Goal: Task Accomplishment & Management: Use online tool/utility

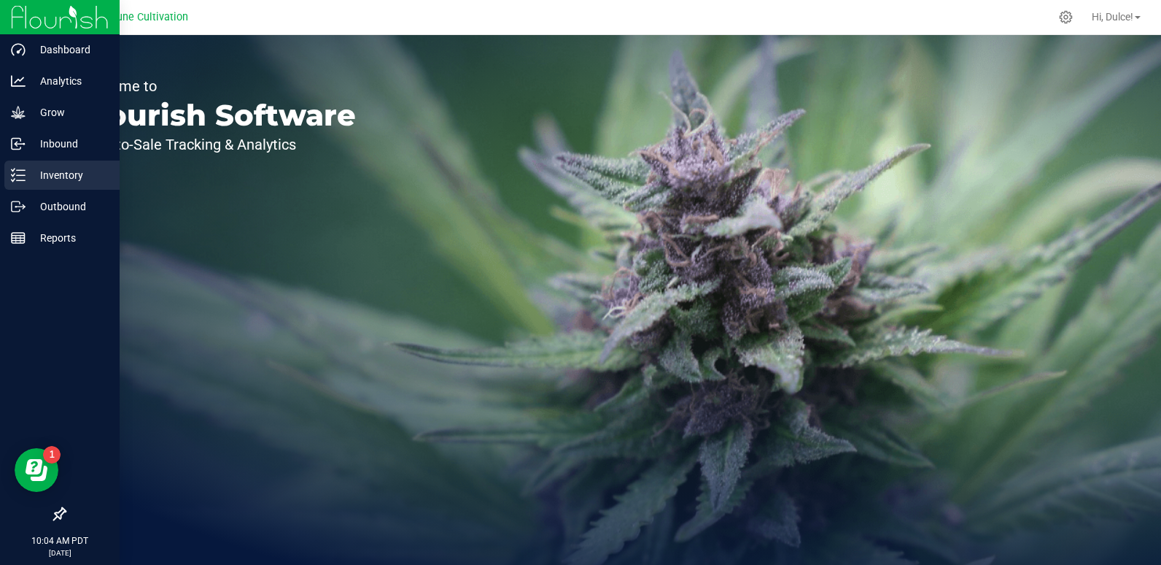
click at [40, 185] on div "Inventory" at bounding box center [61, 174] width 115 height 29
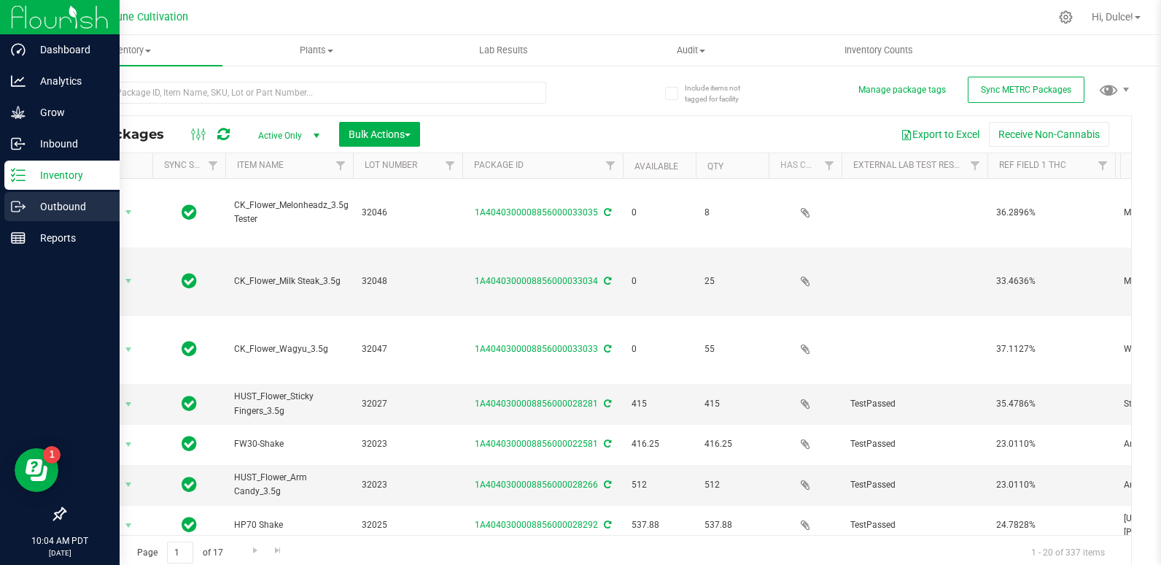
click at [71, 213] on p "Outbound" at bounding box center [70, 207] width 88 height 18
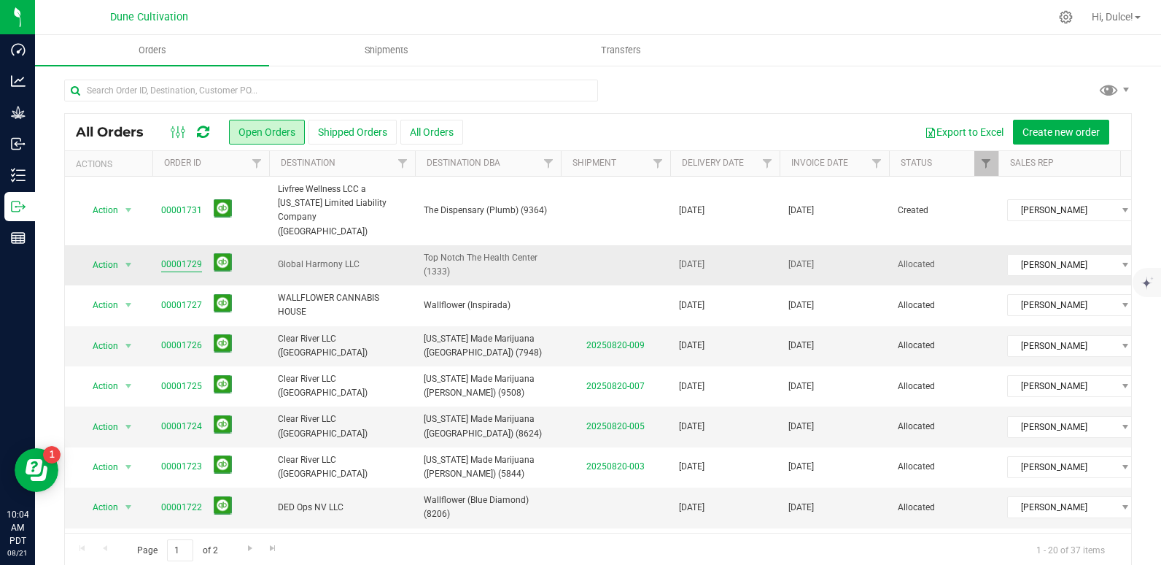
click at [192, 257] on link "00001729" at bounding box center [181, 264] width 41 height 14
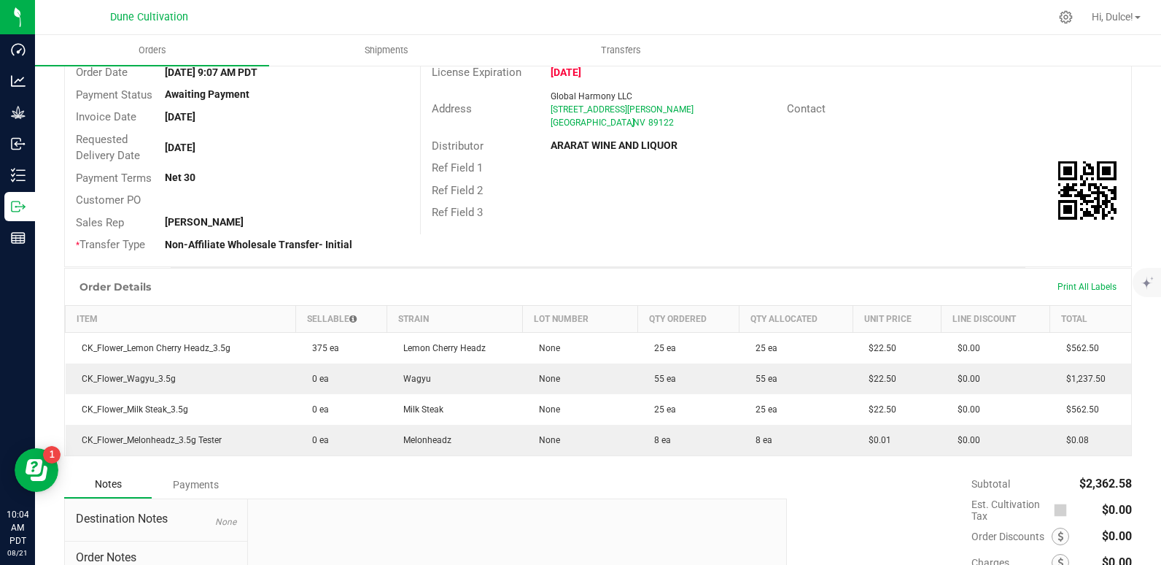
scroll to position [146, 0]
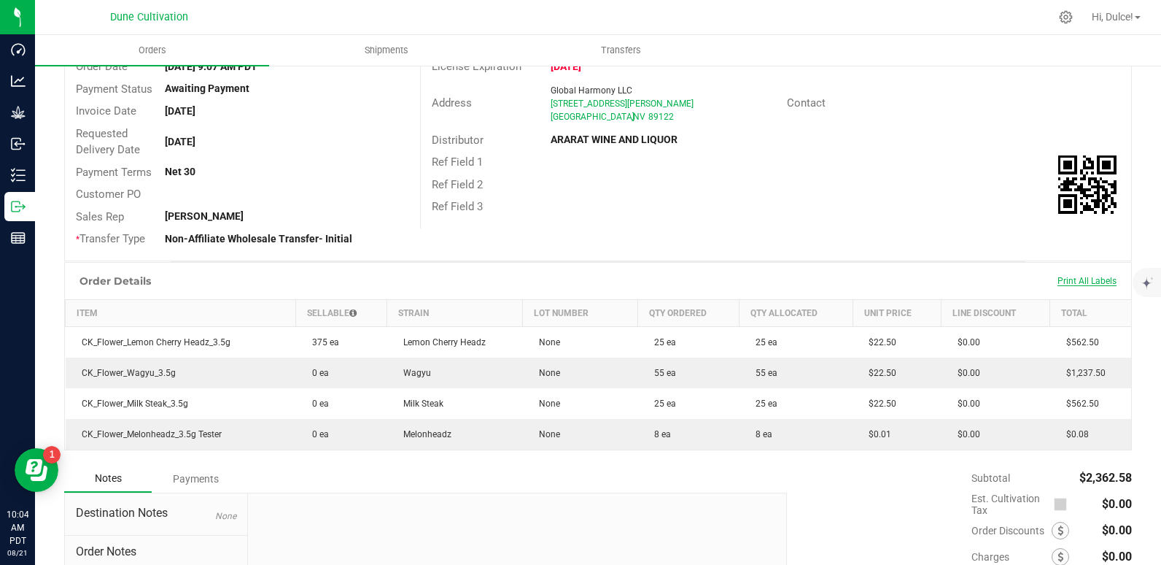
click at [1069, 284] on span "Print All Labels" at bounding box center [1087, 281] width 59 height 10
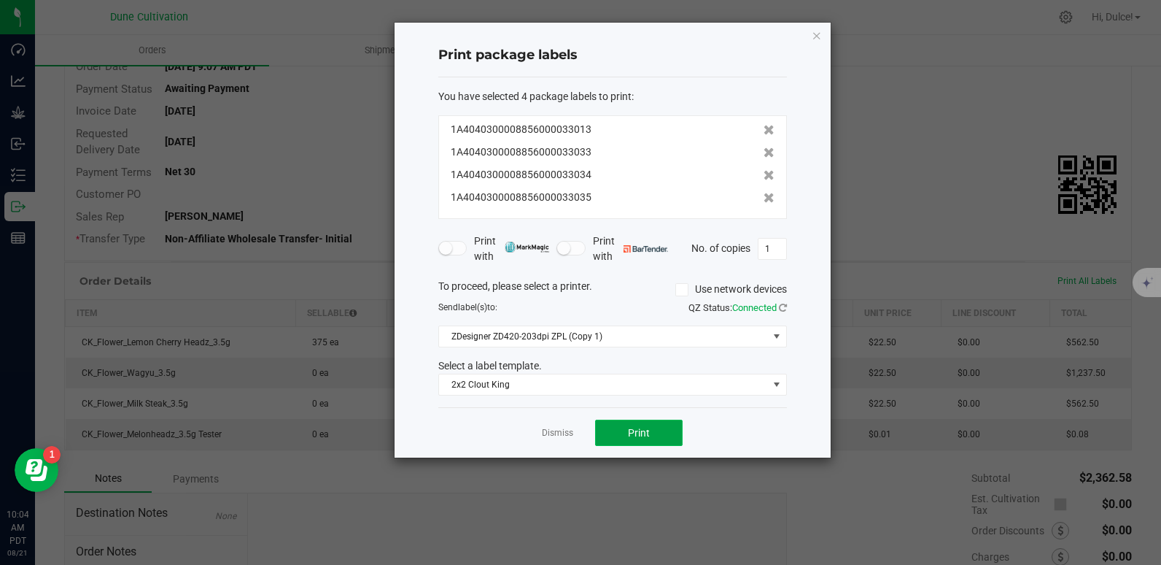
click at [670, 429] on button "Print" at bounding box center [639, 432] width 88 height 26
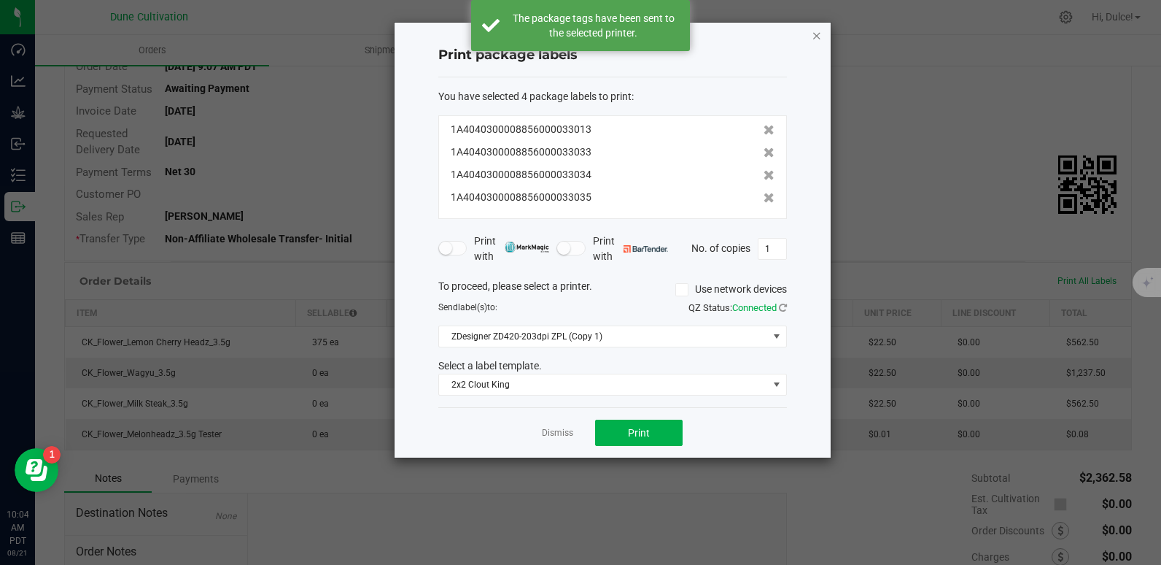
click at [820, 34] on icon "button" at bounding box center [817, 35] width 10 height 18
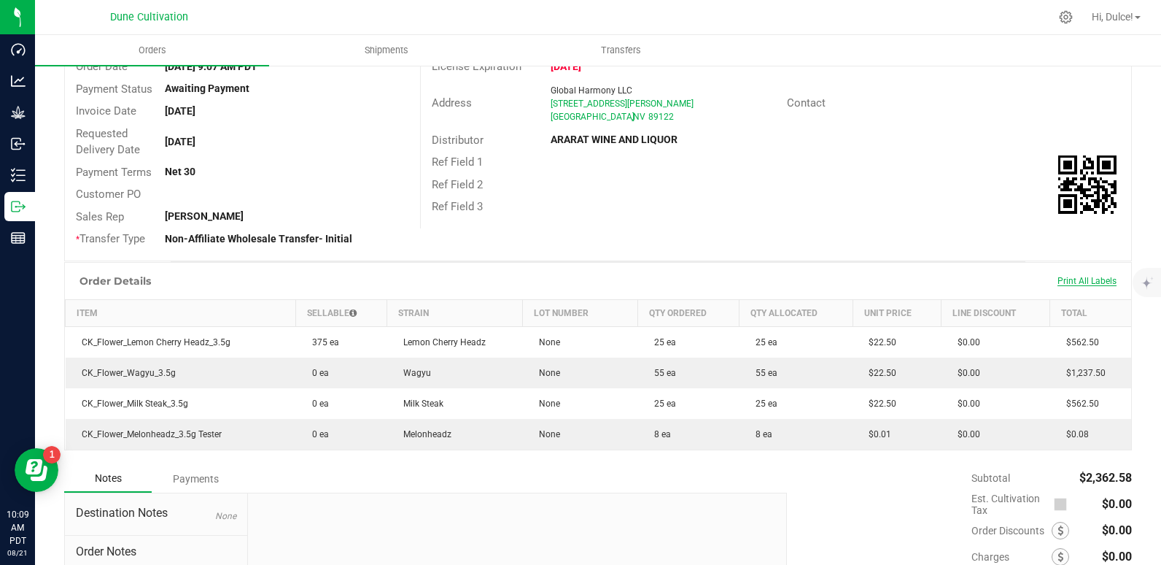
click at [1091, 281] on span "Print All Labels" at bounding box center [1087, 281] width 59 height 10
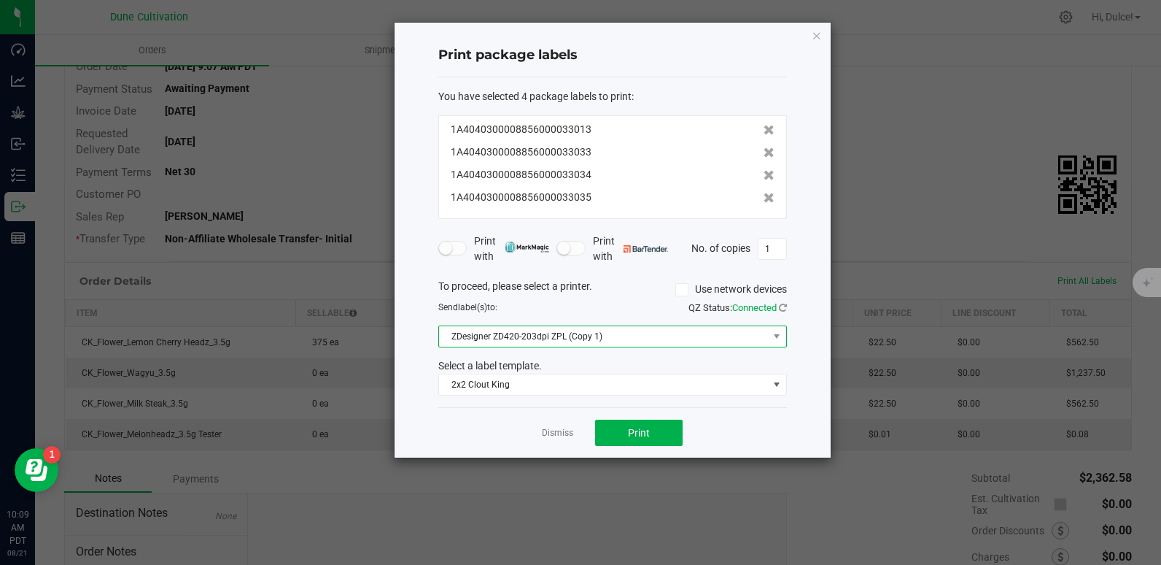
click at [767, 332] on span "ZDesigner ZD420-203dpi ZPL (Copy 1)" at bounding box center [603, 336] width 329 height 20
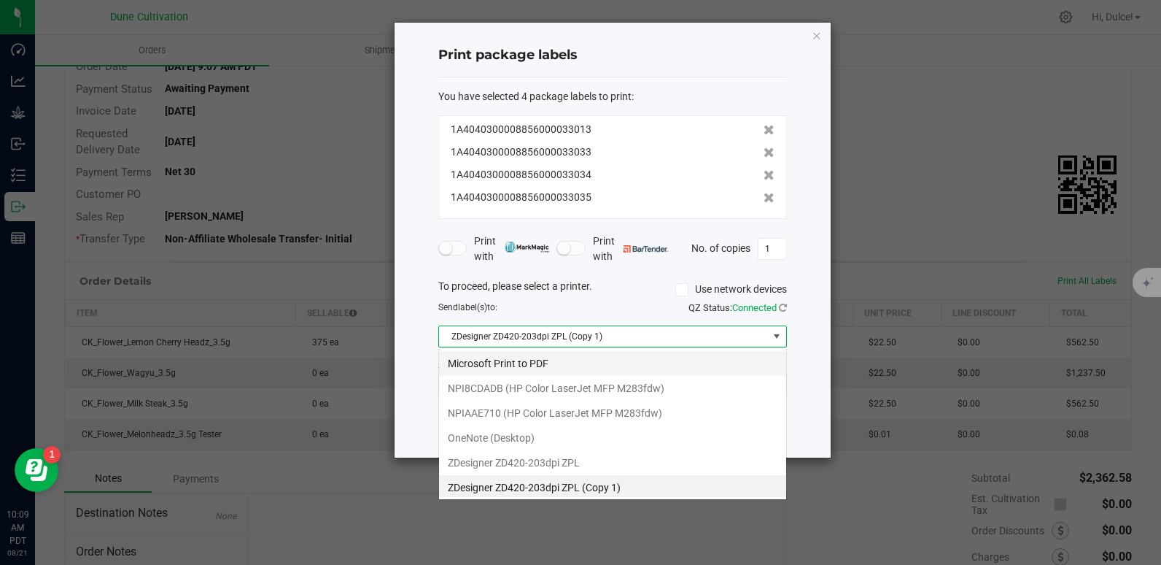
scroll to position [3, 0]
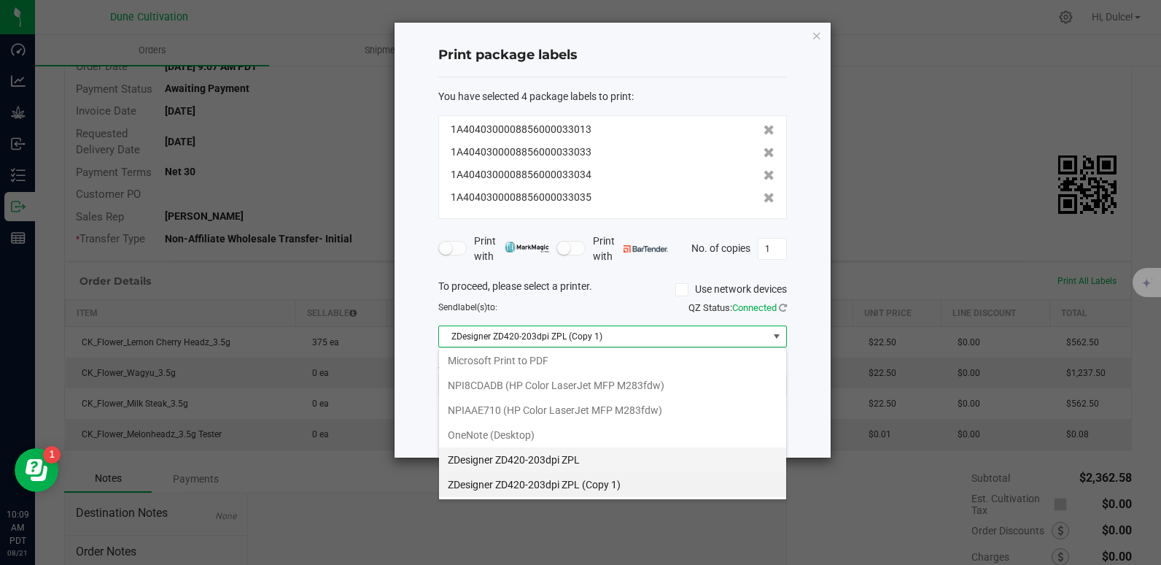
click at [556, 460] on ZPL "ZDesigner ZD420-203dpi ZPL" at bounding box center [612, 459] width 347 height 25
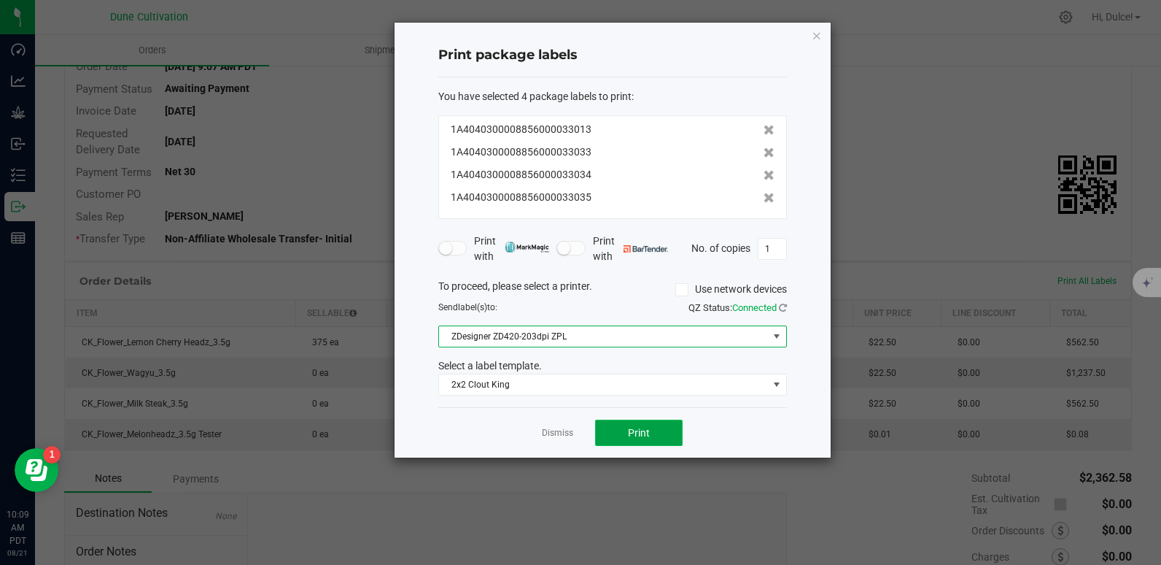
click at [638, 433] on span "Print" at bounding box center [639, 433] width 22 height 12
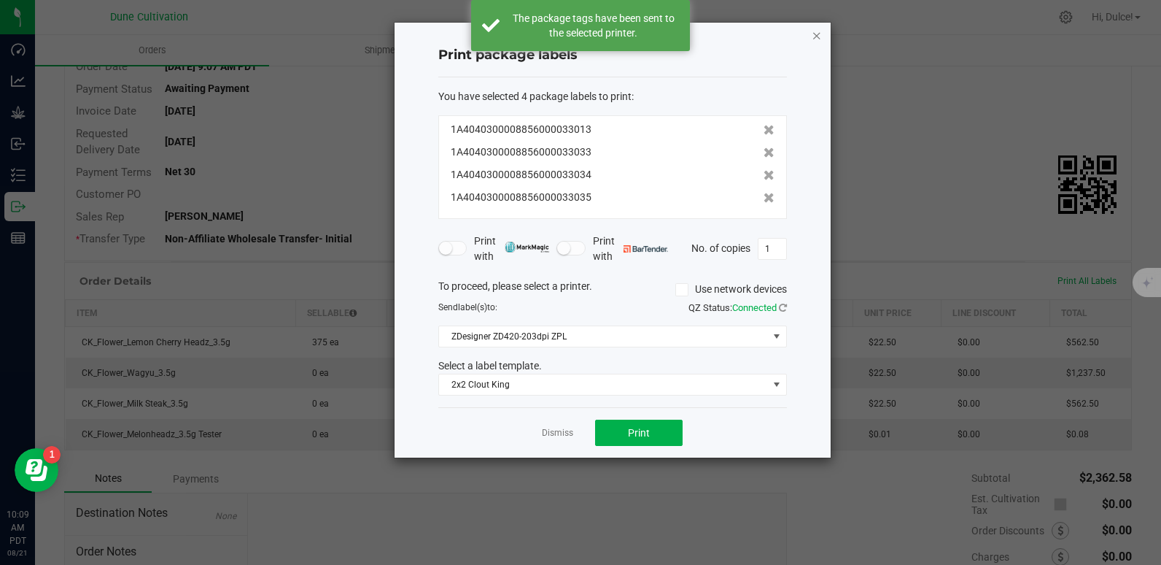
click at [813, 32] on icon "button" at bounding box center [817, 35] width 10 height 18
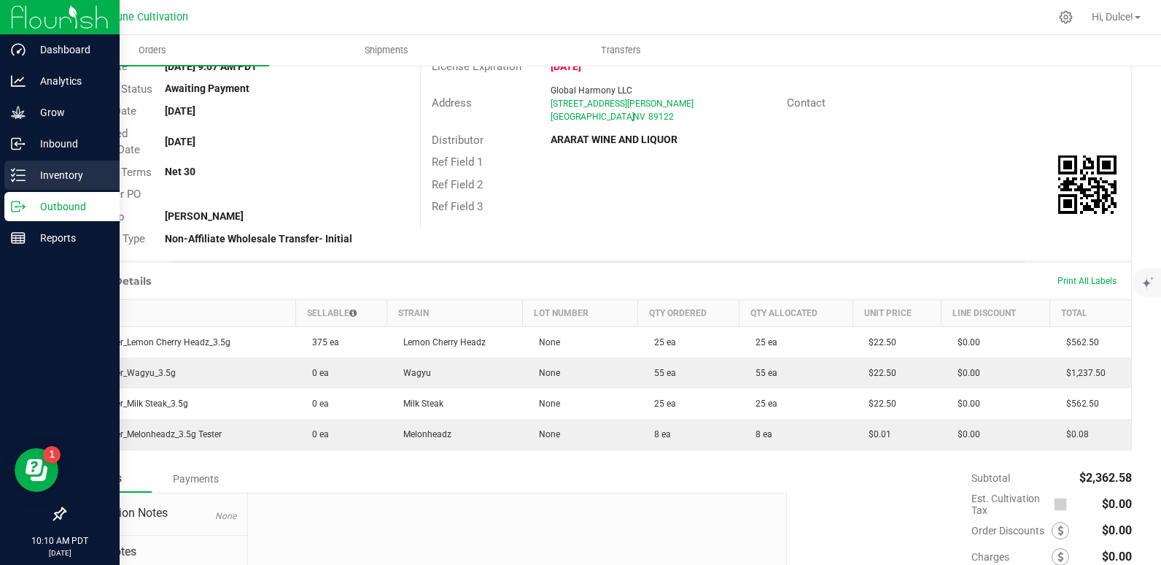
click at [56, 167] on p "Inventory" at bounding box center [70, 175] width 88 height 18
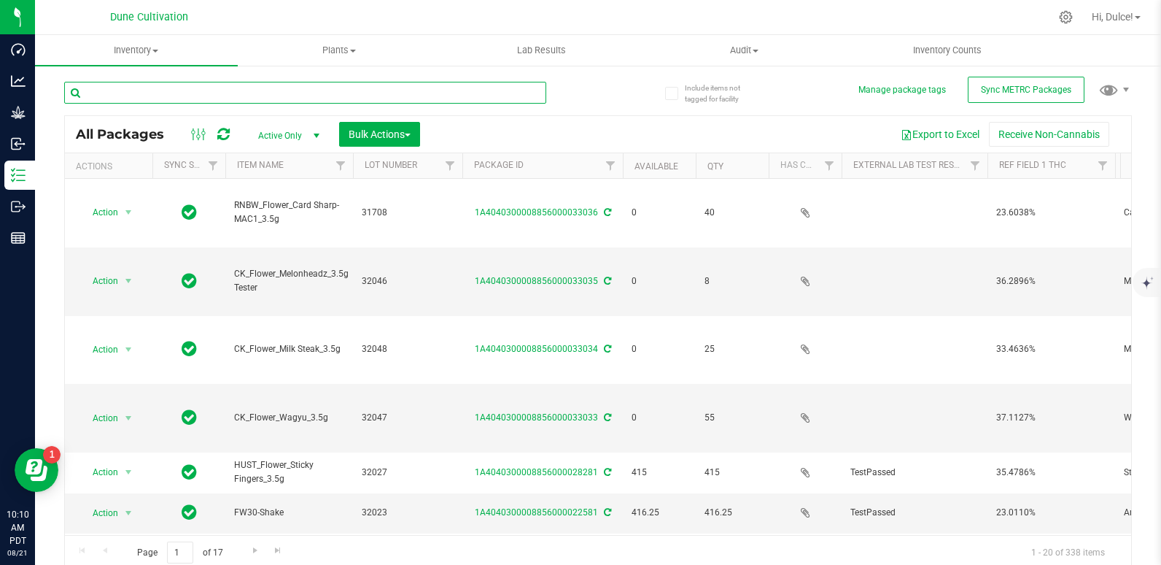
click at [212, 88] on input "text" at bounding box center [305, 93] width 482 height 22
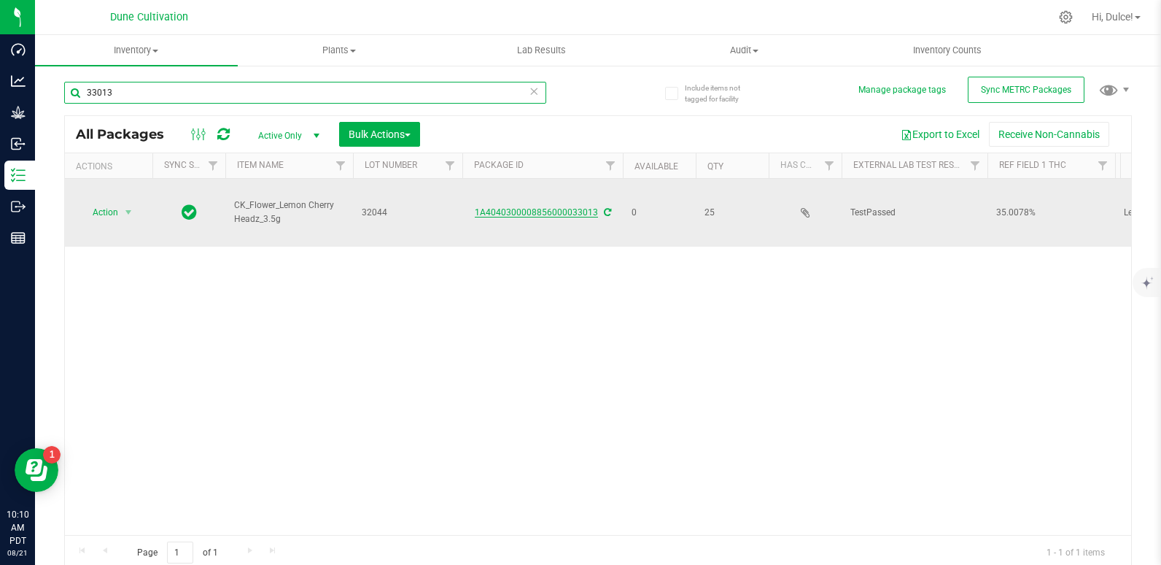
type input "33013"
click at [567, 207] on link "1A4040300008856000033013" at bounding box center [536, 212] width 123 height 10
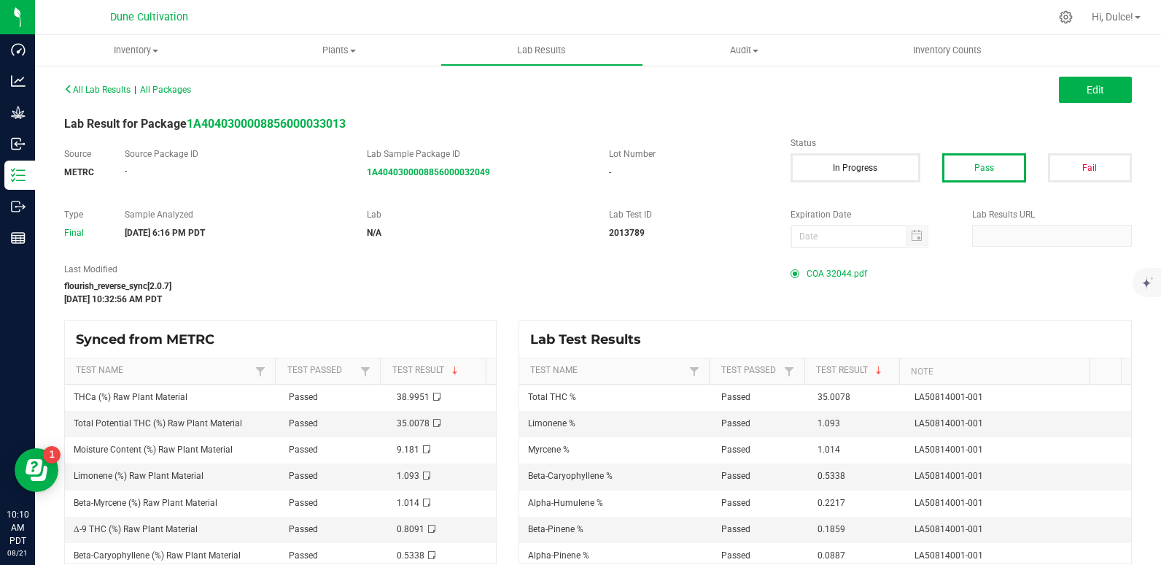
click at [832, 272] on span "COA 32044.pdf" at bounding box center [837, 274] width 61 height 22
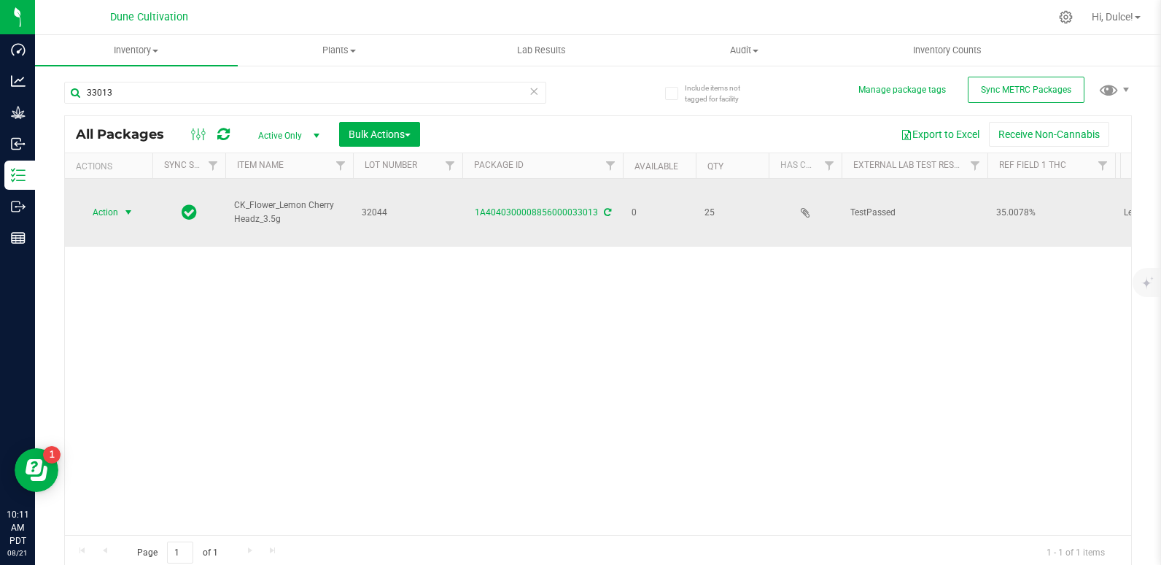
click at [120, 202] on span "select" at bounding box center [129, 212] width 18 height 20
click at [109, 202] on span "Action" at bounding box center [99, 212] width 39 height 20
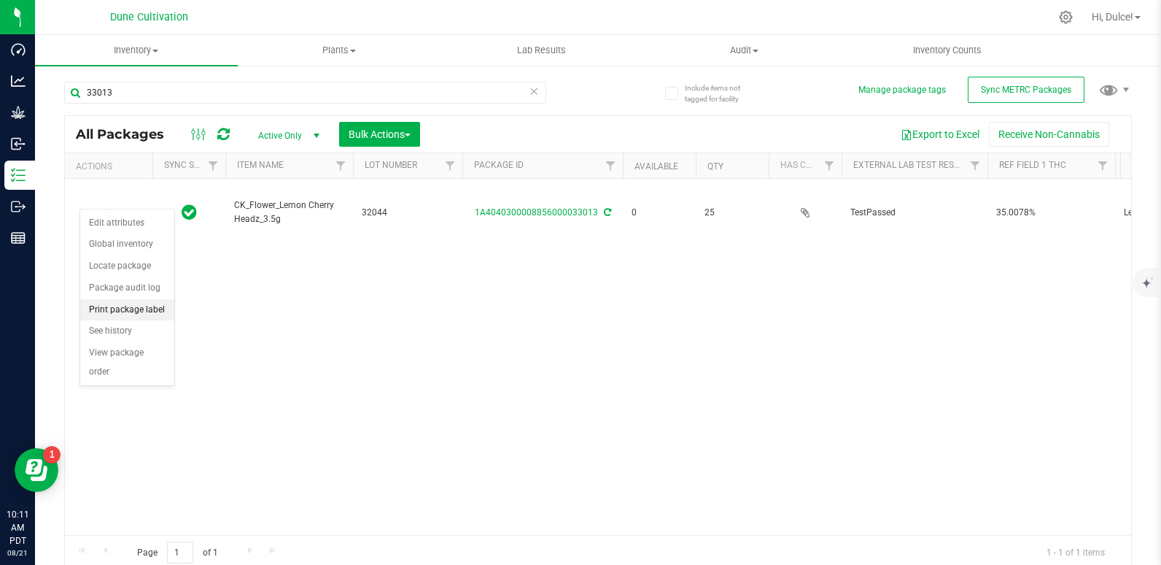
click at [131, 309] on li "Print package label" at bounding box center [127, 310] width 94 height 22
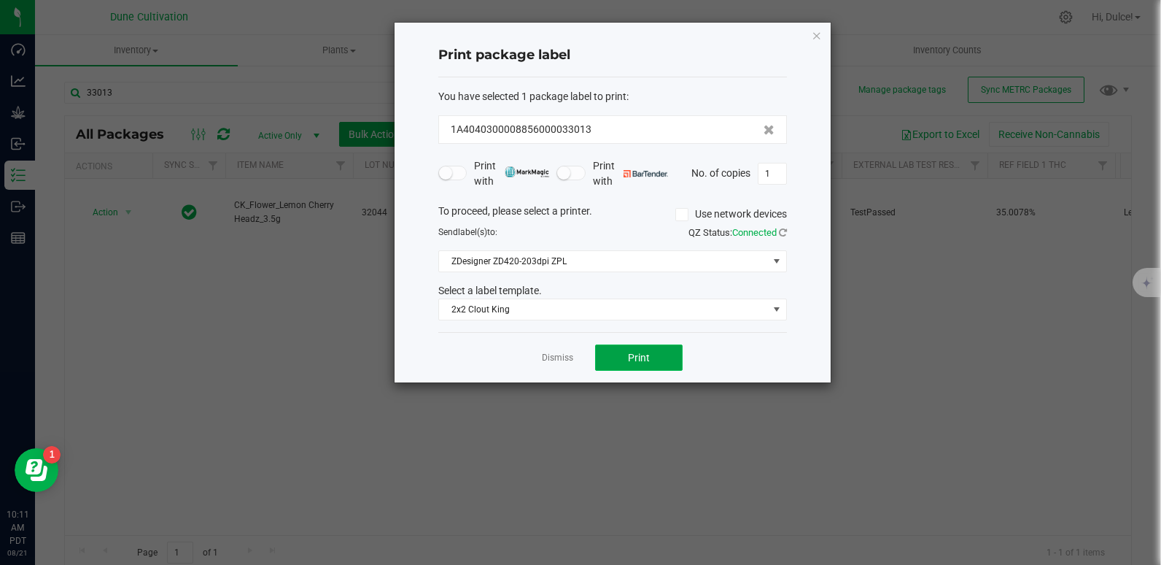
click at [648, 352] on span "Print" at bounding box center [639, 358] width 22 height 12
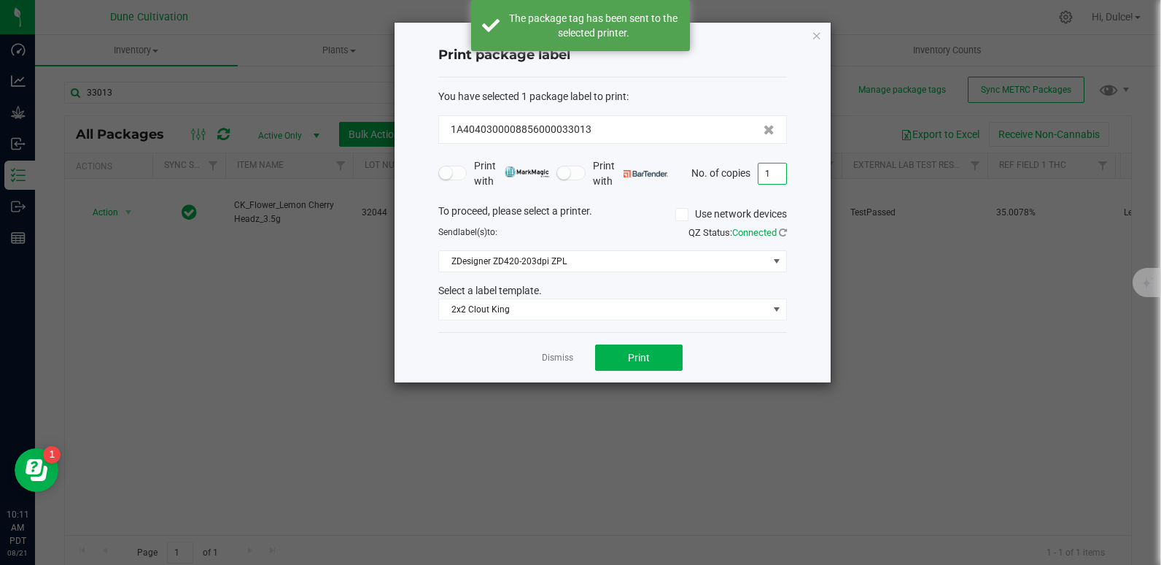
click at [771, 169] on input "1" at bounding box center [773, 173] width 28 height 20
type input "24"
click at [639, 354] on span "Print" at bounding box center [639, 358] width 22 height 12
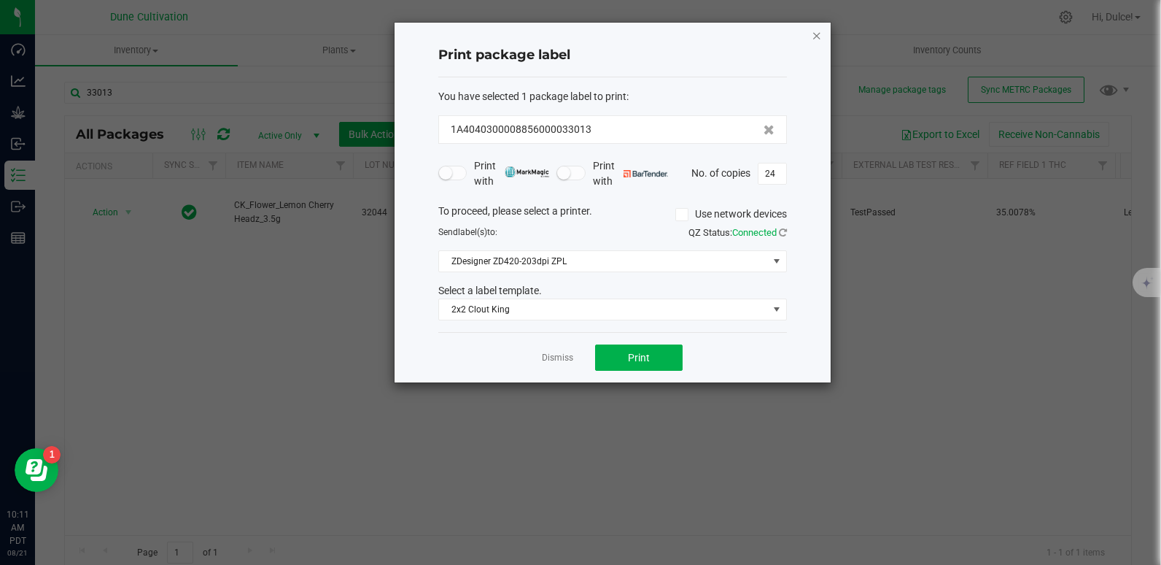
click at [816, 34] on icon "button" at bounding box center [817, 35] width 10 height 18
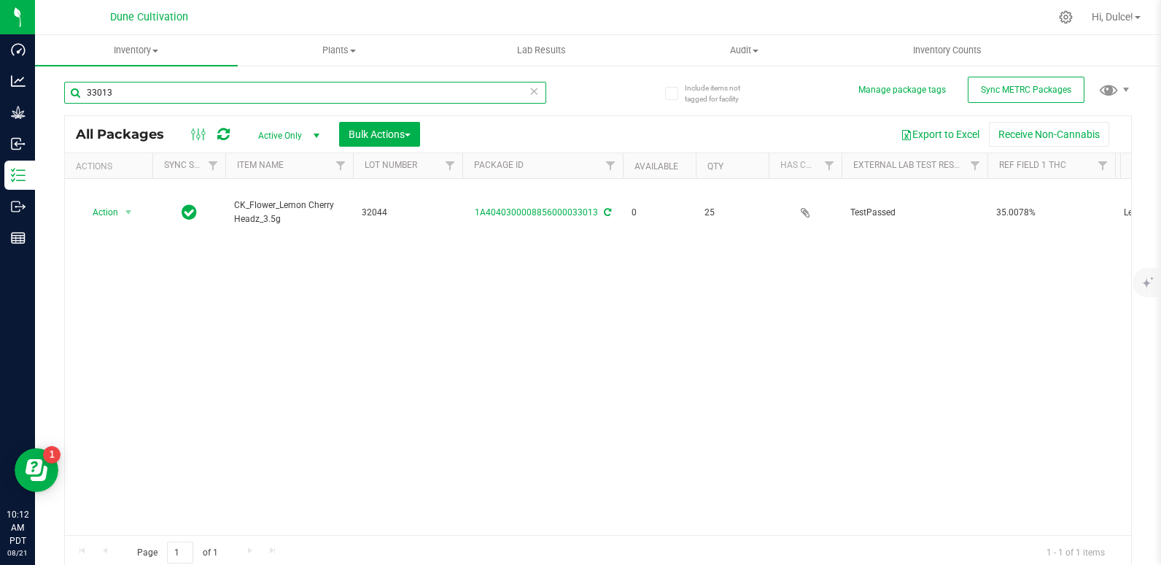
click at [370, 82] on input "33013" at bounding box center [305, 93] width 482 height 22
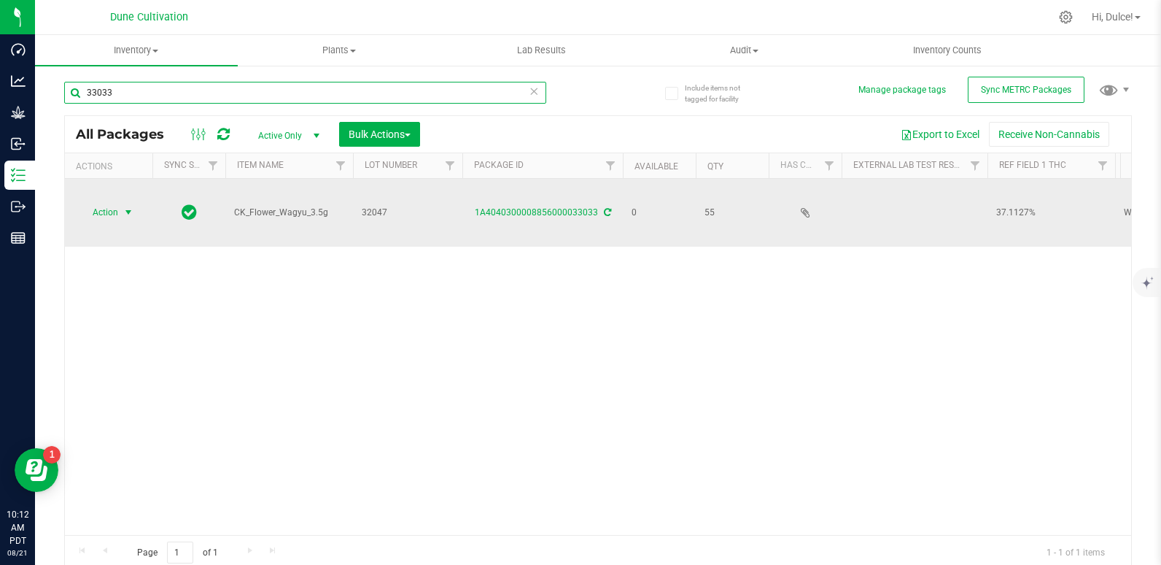
type input "33033"
click at [111, 202] on span "Action" at bounding box center [99, 212] width 39 height 20
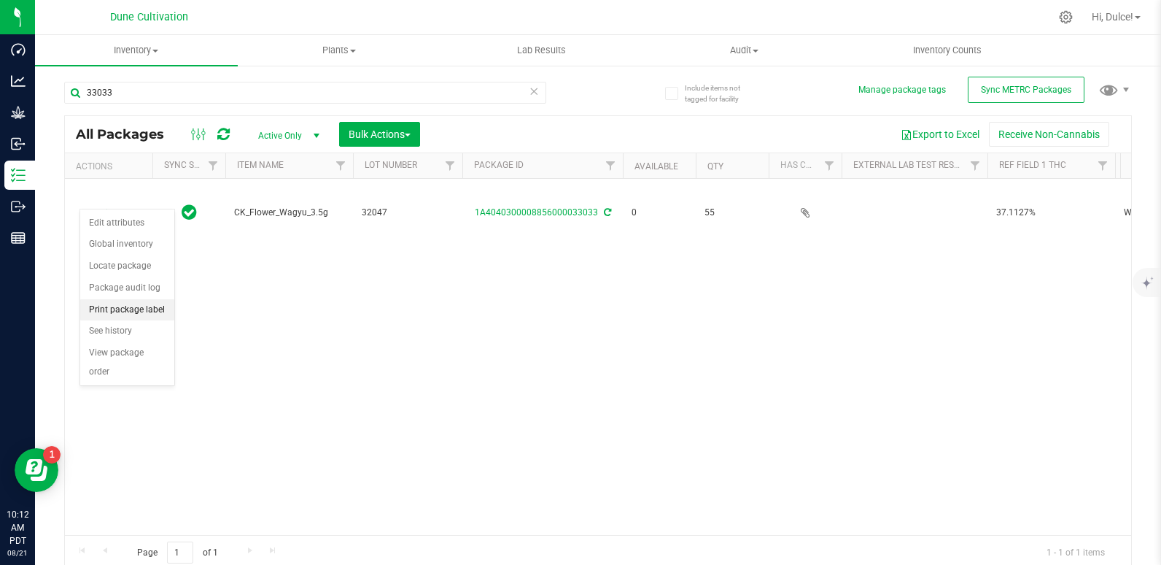
click at [158, 311] on li "Print package label" at bounding box center [127, 310] width 94 height 22
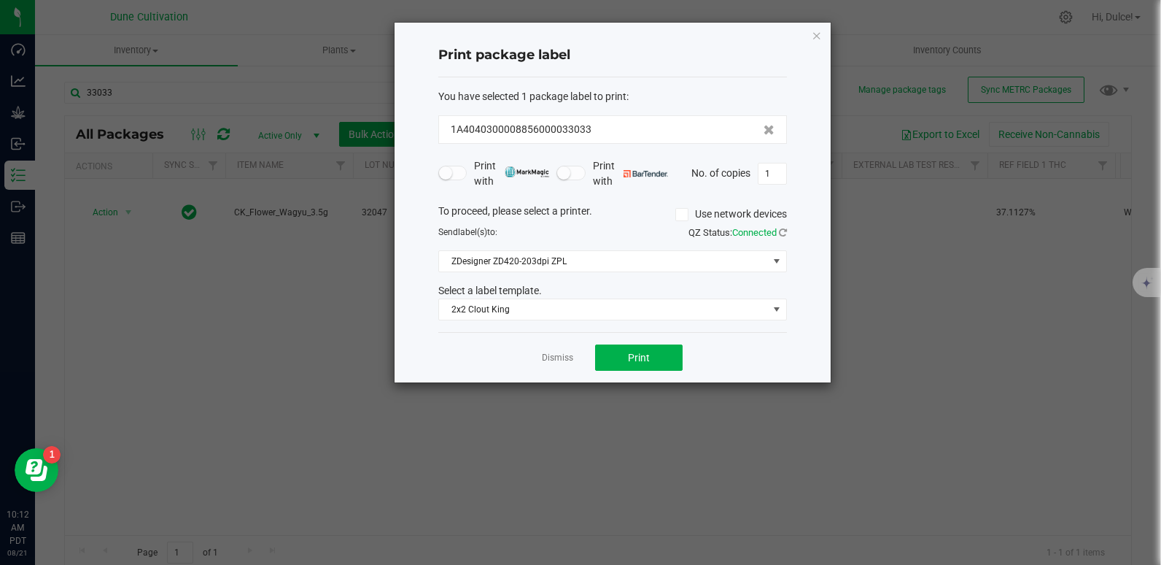
click at [823, 34] on div "Print package label You have selected 1 package label to print : 1A404030000885…" at bounding box center [613, 203] width 436 height 360
click at [815, 34] on icon "button" at bounding box center [817, 35] width 10 height 18
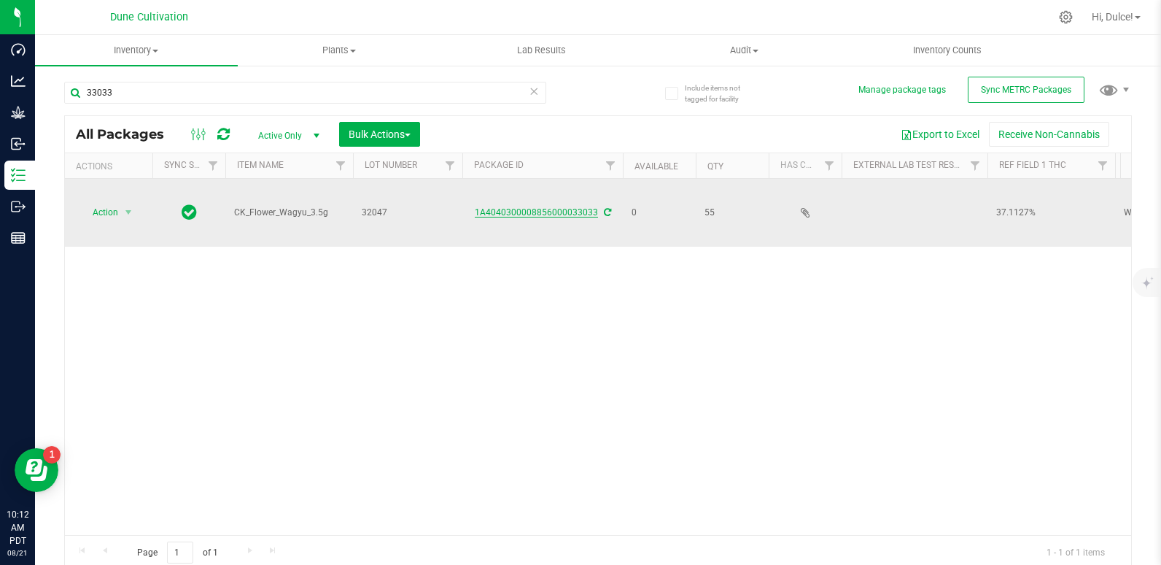
click at [555, 207] on link "1A4040300008856000033033" at bounding box center [536, 212] width 123 height 10
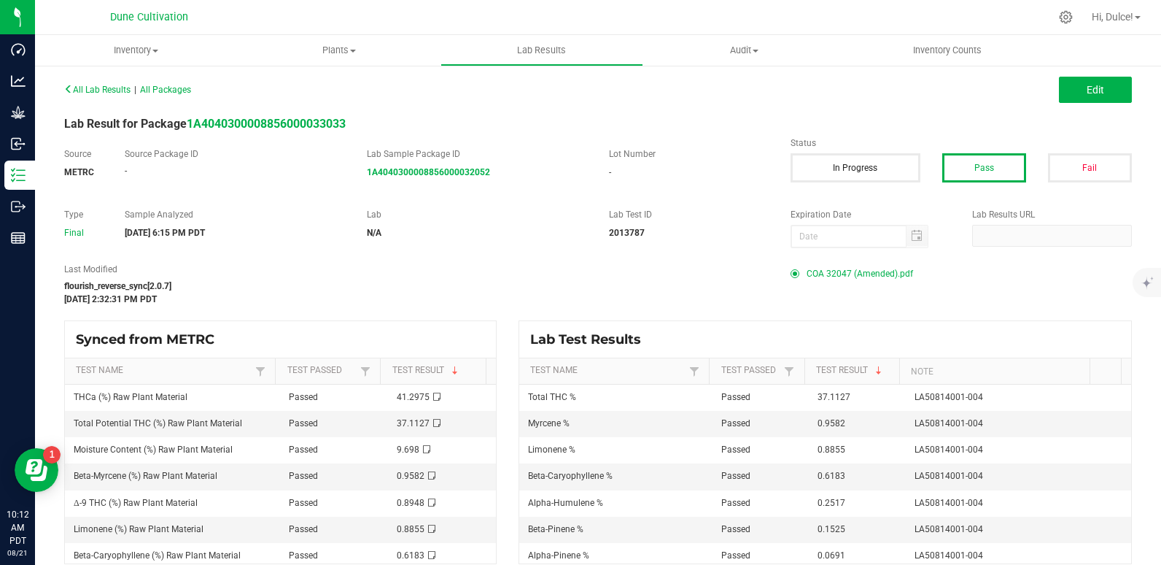
click at [838, 270] on span "COA 32047 (Amended).pdf" at bounding box center [860, 274] width 106 height 22
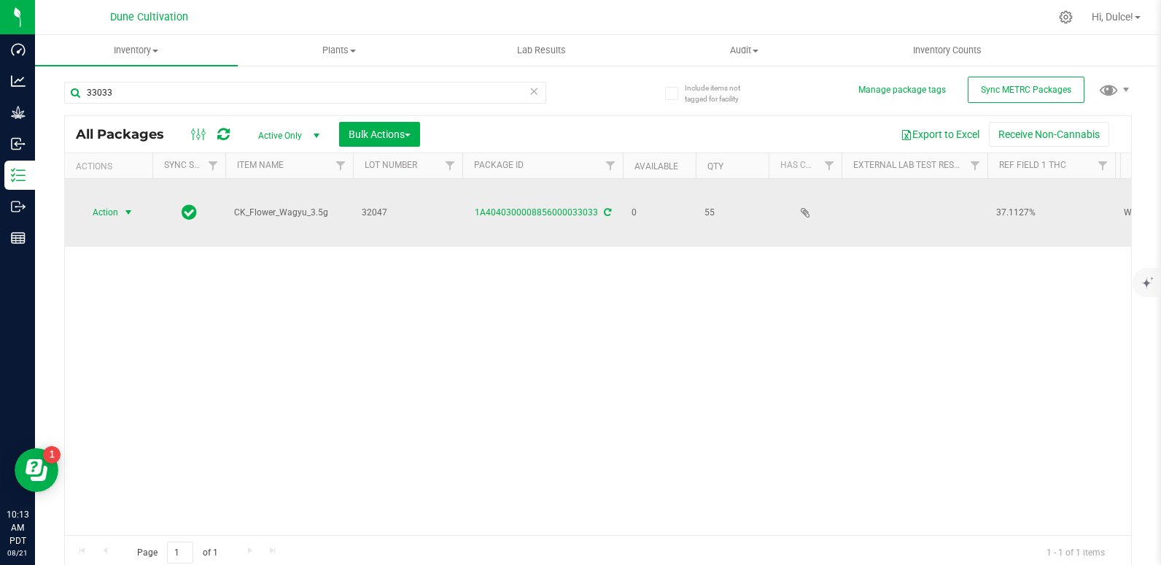
click at [120, 204] on span "select" at bounding box center [129, 212] width 18 height 20
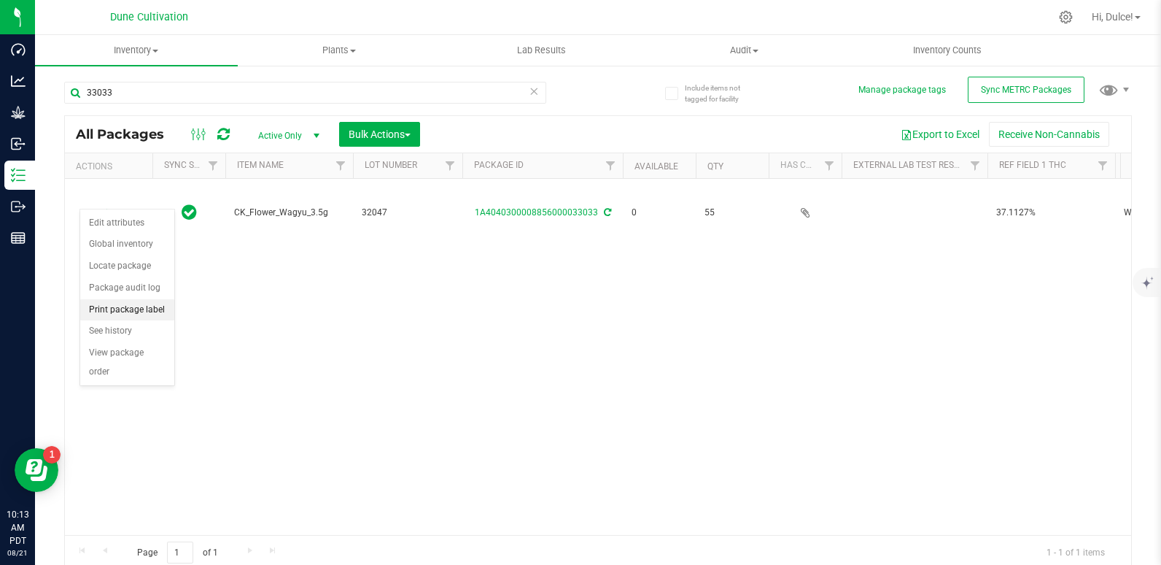
click at [133, 311] on li "Print package label" at bounding box center [127, 310] width 94 height 22
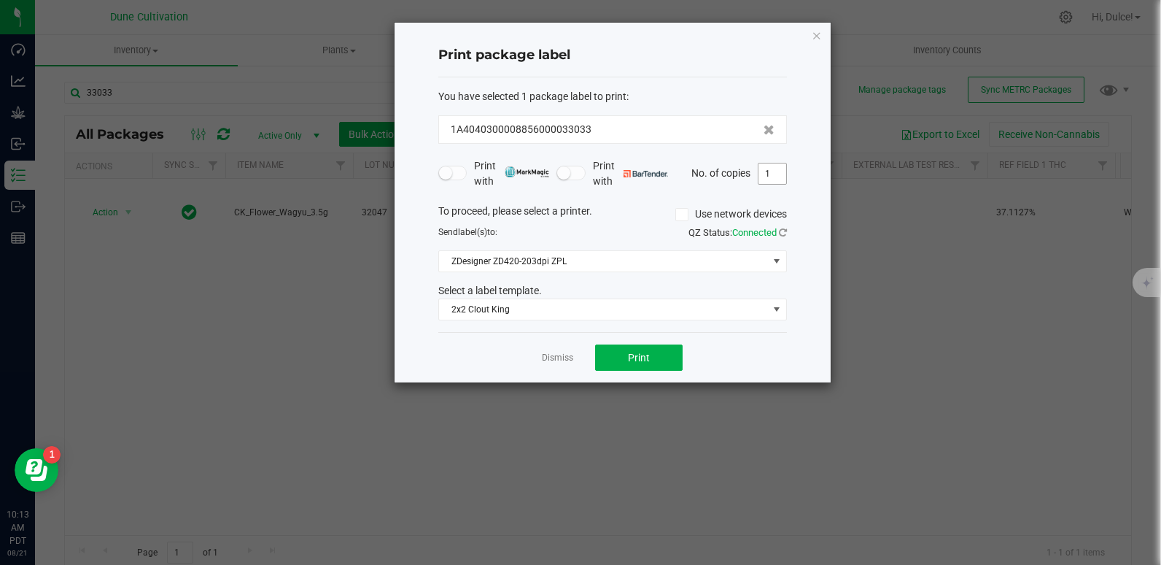
click at [780, 170] on input "1" at bounding box center [773, 173] width 28 height 20
click at [626, 363] on button "Print" at bounding box center [639, 357] width 88 height 26
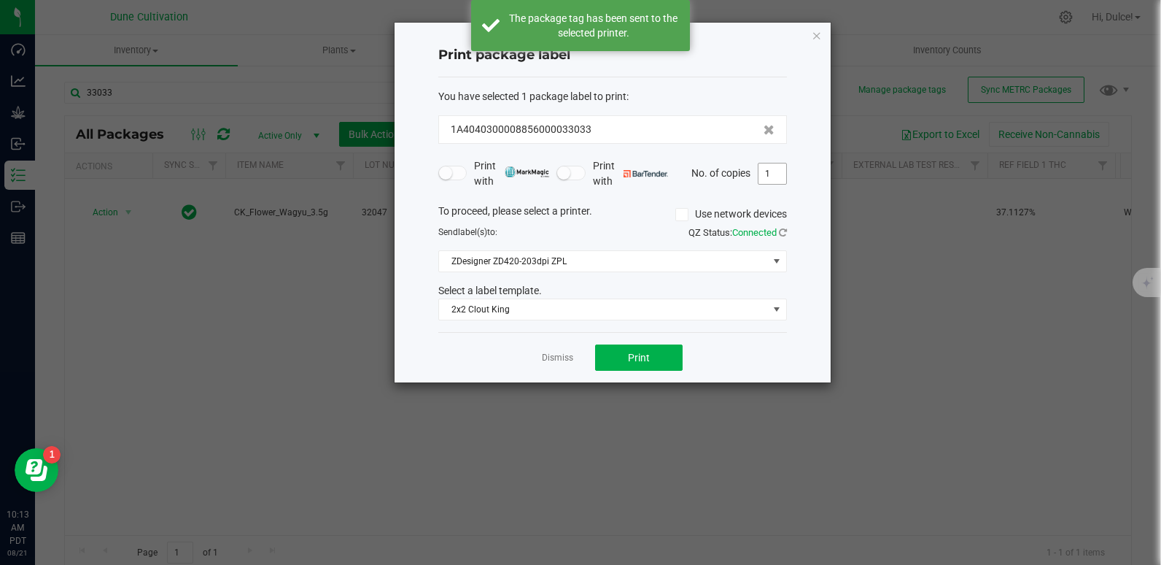
click at [773, 168] on input "1" at bounding box center [773, 173] width 28 height 20
type input "1"
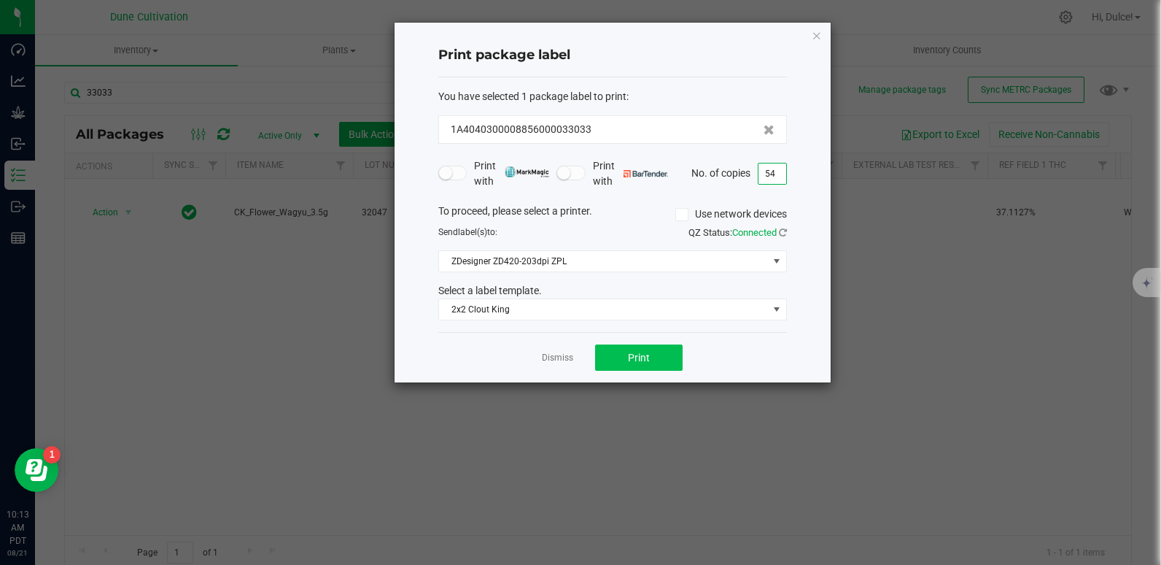
type input "54"
click at [653, 363] on button "Print" at bounding box center [639, 357] width 88 height 26
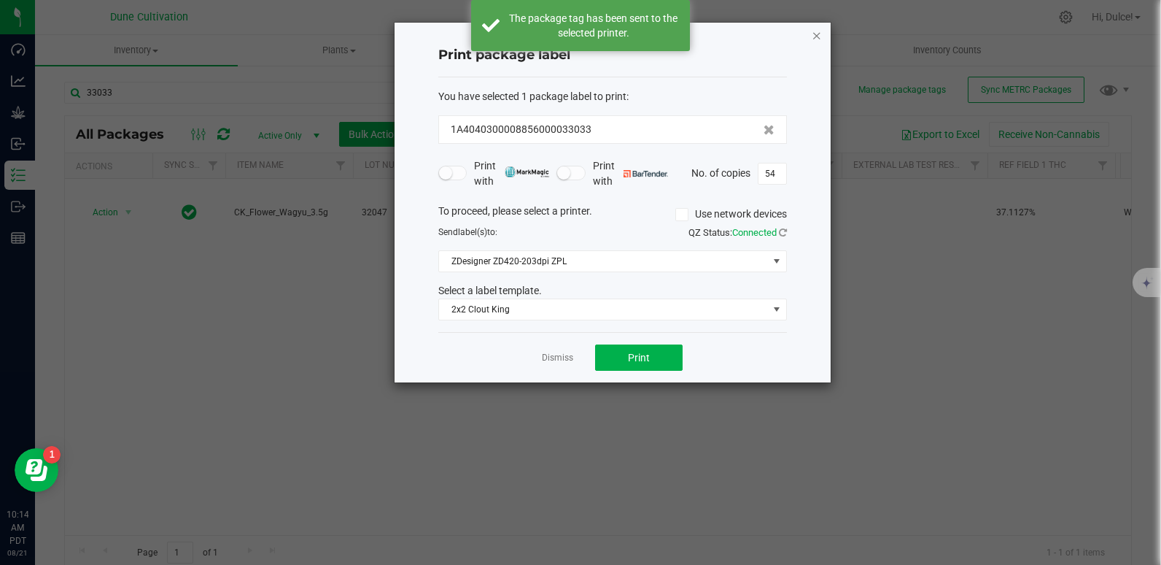
click at [818, 38] on icon "button" at bounding box center [817, 35] width 10 height 18
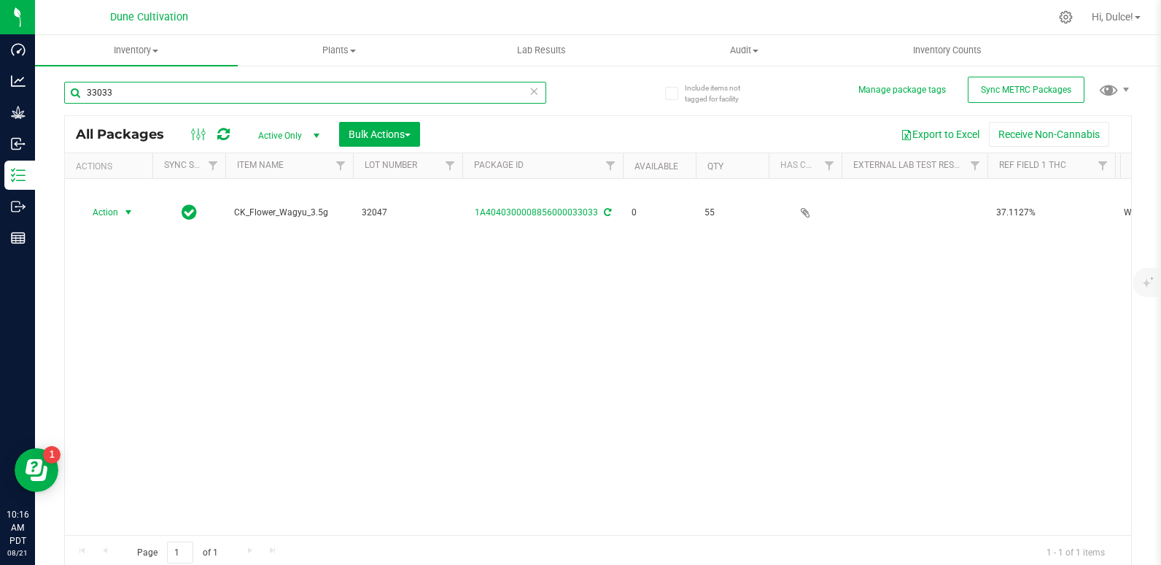
click at [434, 90] on input "33033" at bounding box center [305, 93] width 482 height 22
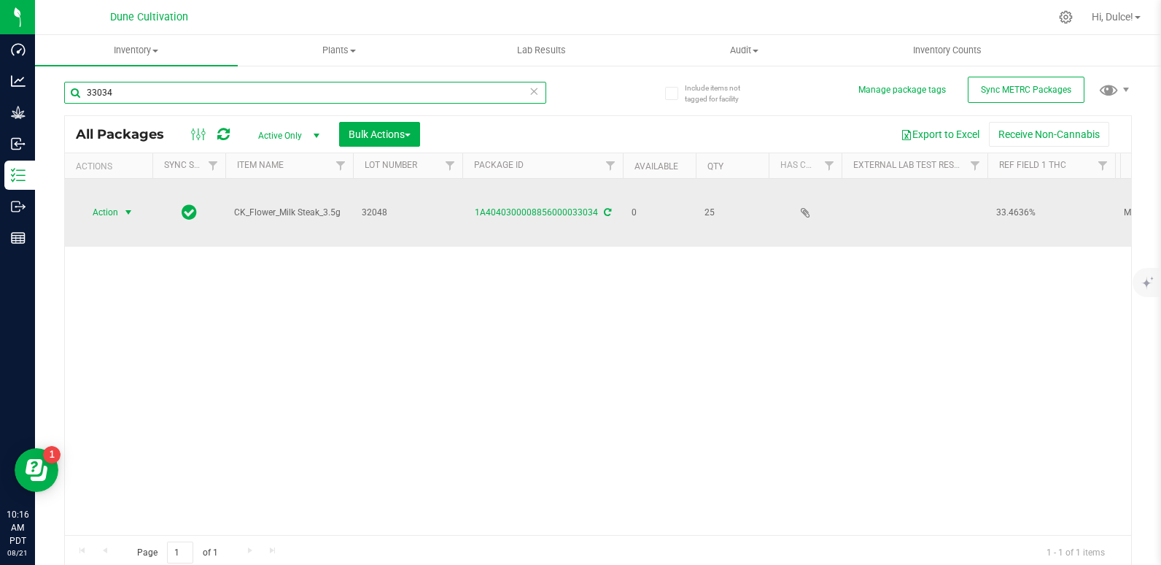
type input "33034"
click at [115, 203] on span "Action" at bounding box center [99, 212] width 39 height 20
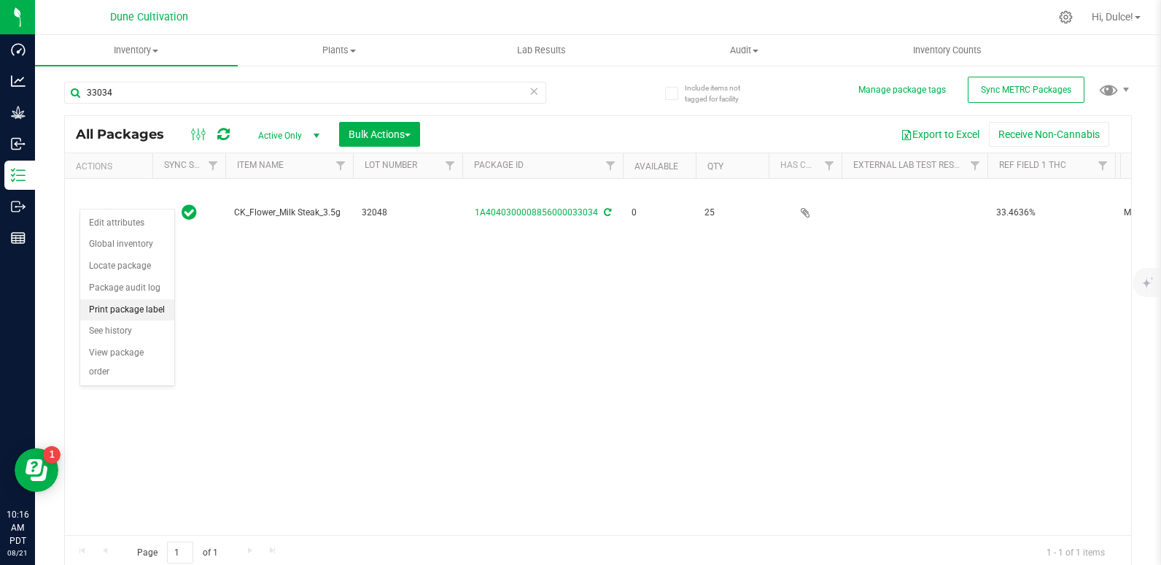
click at [133, 314] on li "Print package label" at bounding box center [127, 310] width 94 height 22
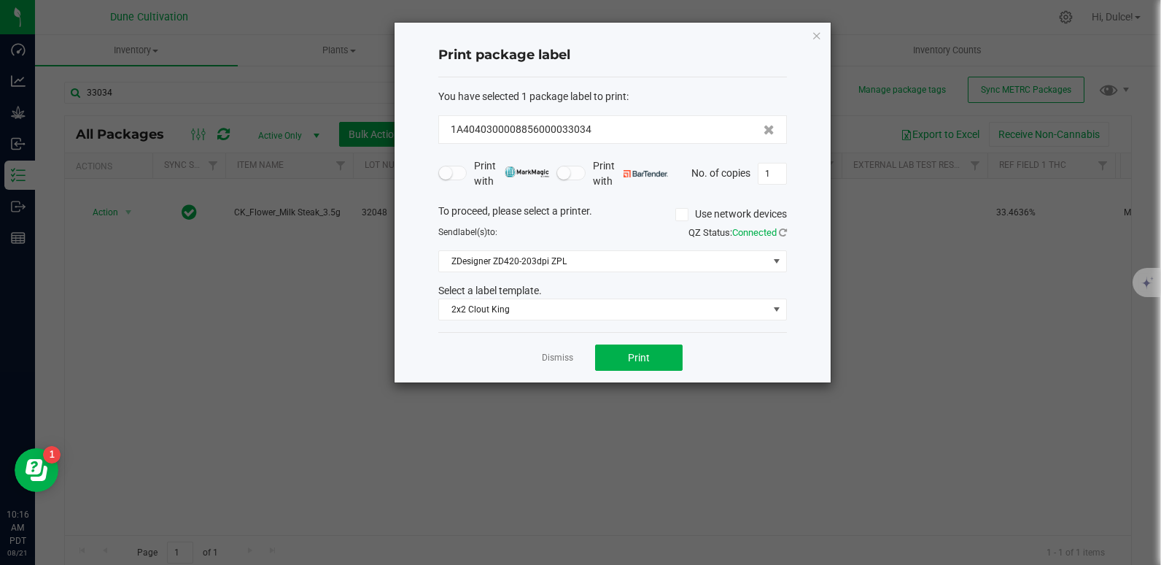
click at [813, 47] on div "Print package label You have selected 1 package label to print : 1A404030000885…" at bounding box center [613, 203] width 436 height 360
click at [819, 41] on icon "button" at bounding box center [817, 35] width 10 height 18
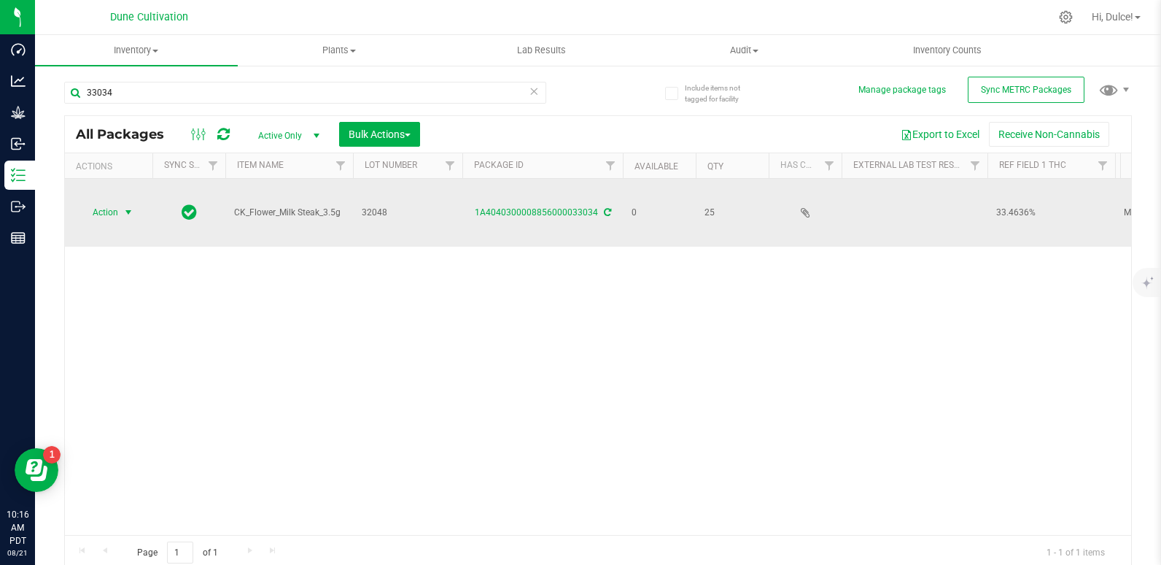
click at [128, 206] on span "select" at bounding box center [129, 212] width 12 height 12
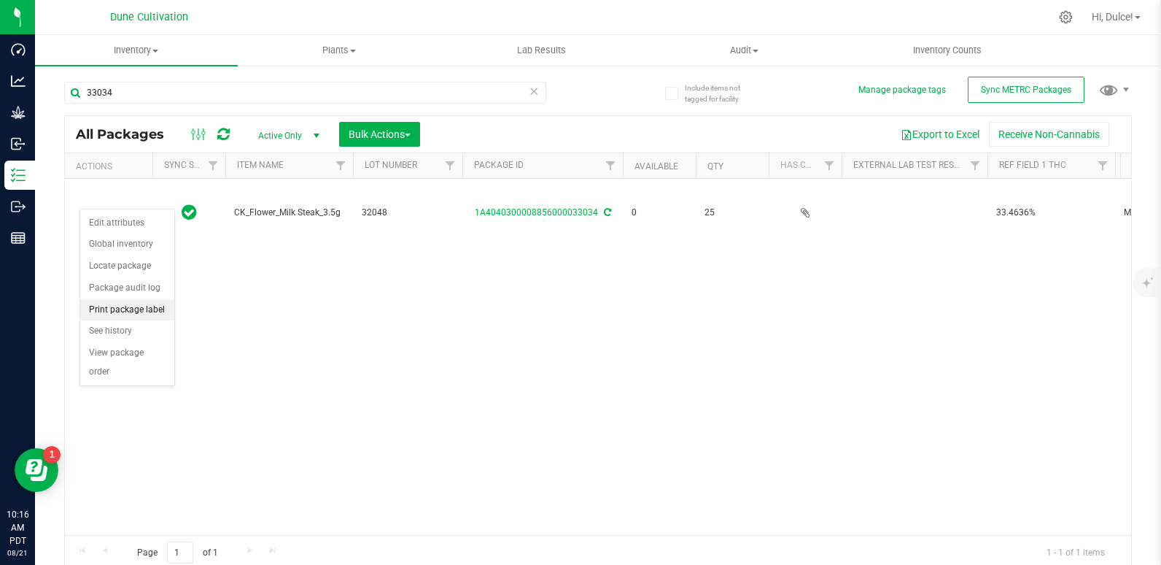
click at [156, 311] on li "Print package label" at bounding box center [127, 310] width 94 height 22
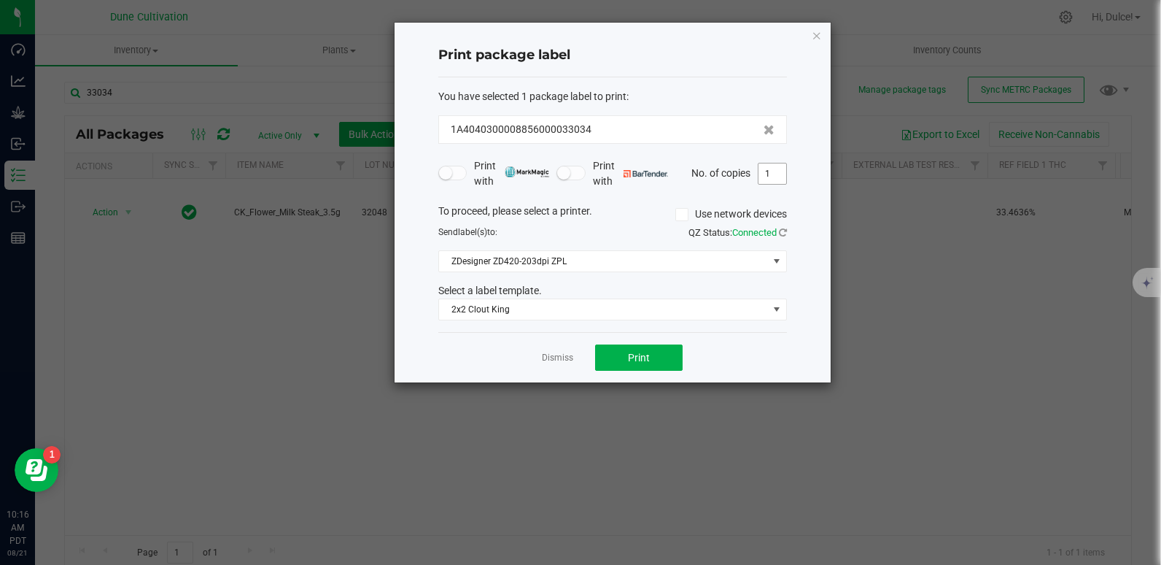
click at [778, 167] on input "1" at bounding box center [773, 173] width 28 height 20
click at [635, 367] on button "Print" at bounding box center [639, 357] width 88 height 26
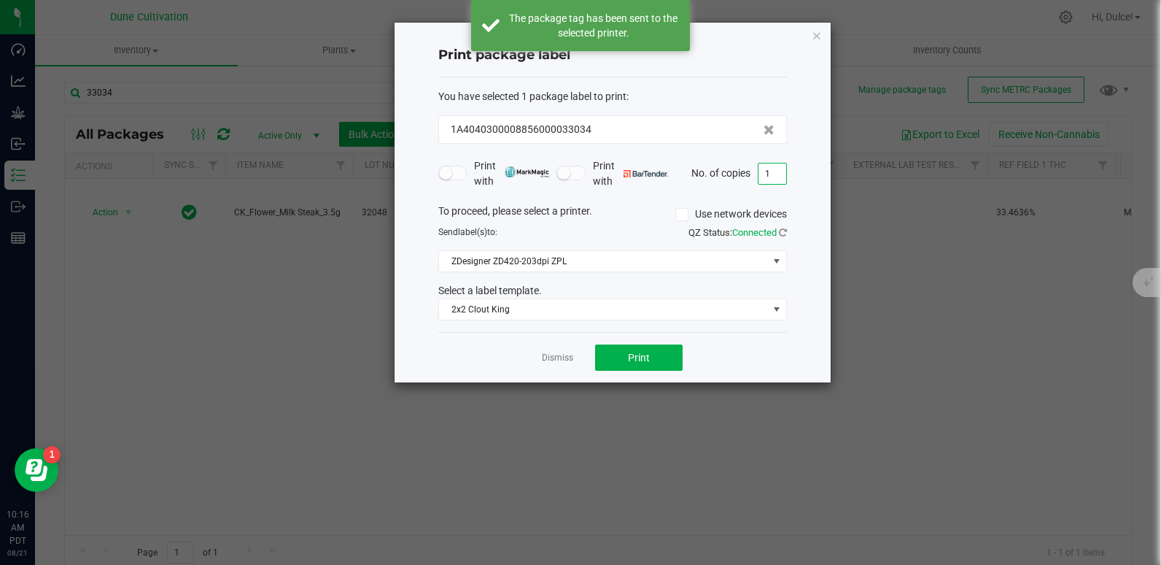
click at [783, 169] on input "1" at bounding box center [773, 173] width 28 height 20
type input "1"
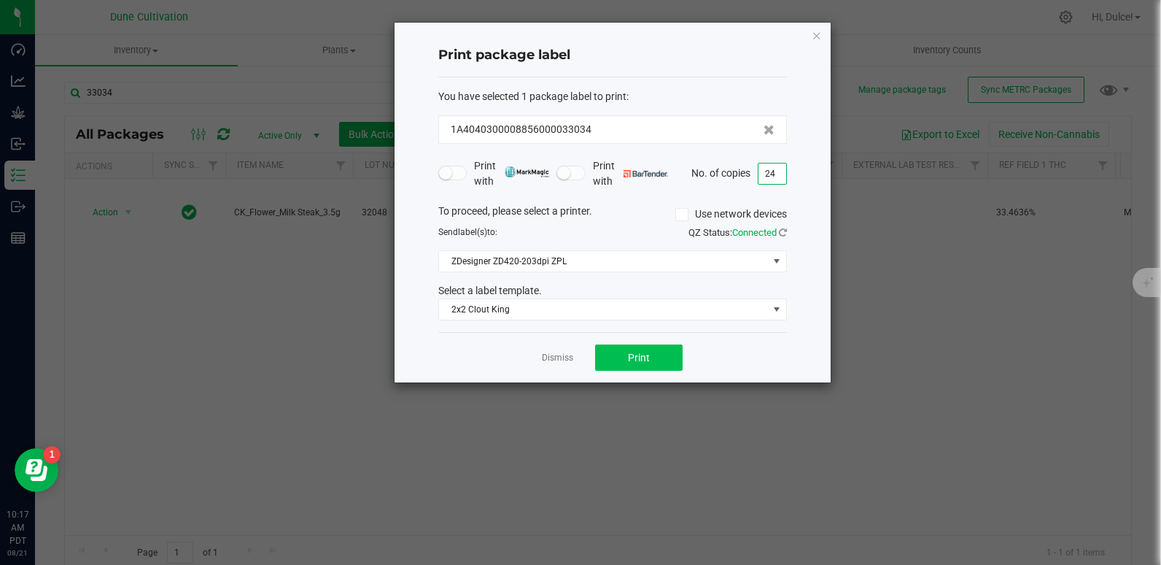
type input "24"
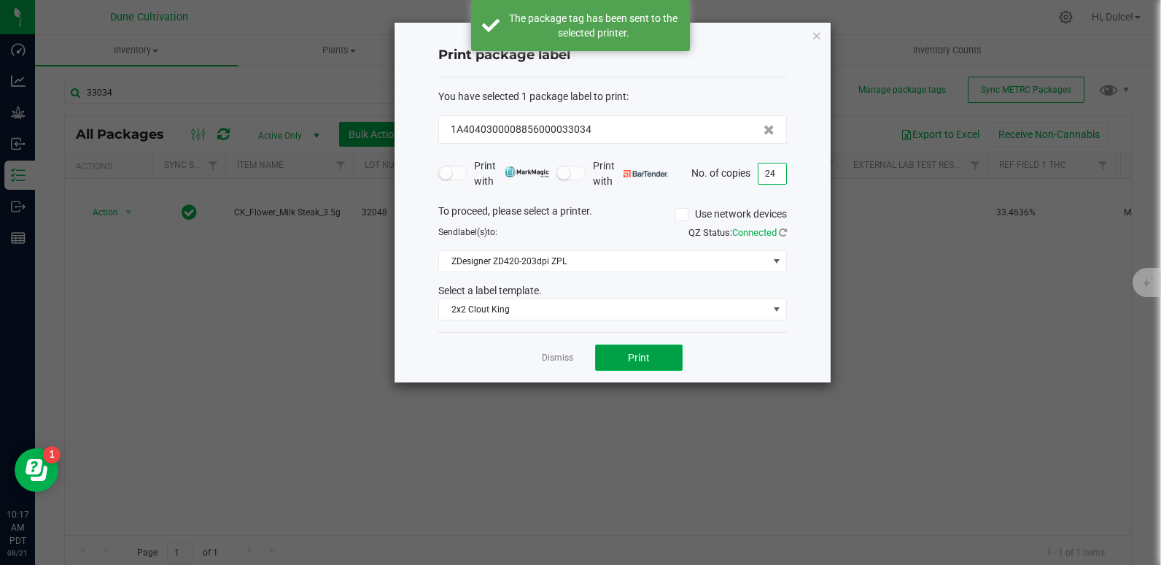
click at [632, 360] on span "Print" at bounding box center [639, 358] width 22 height 12
click at [817, 42] on icon "button" at bounding box center [817, 35] width 10 height 18
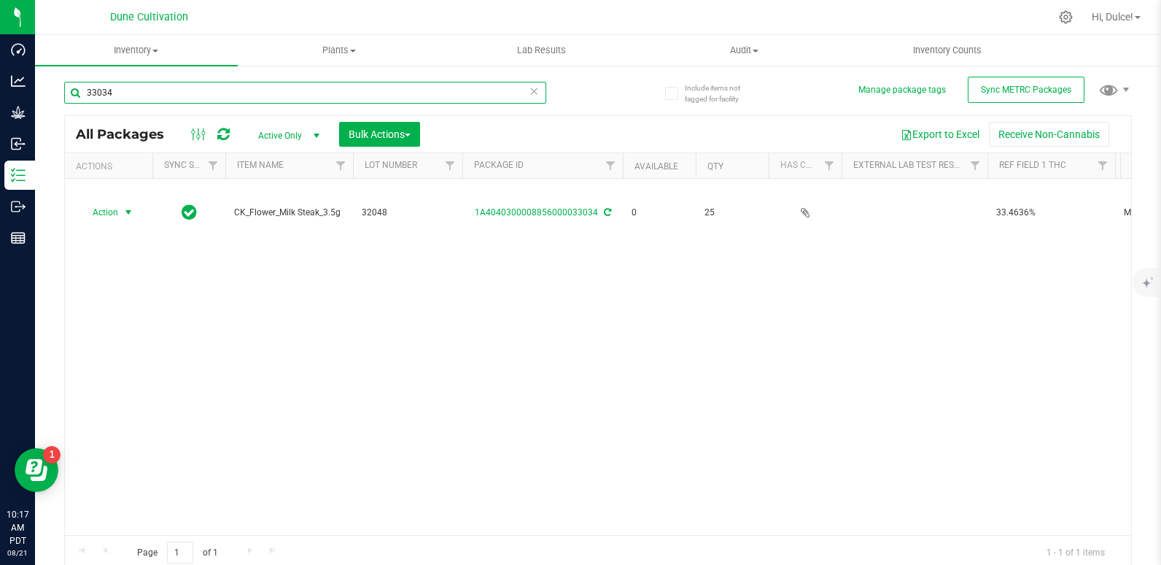
click at [491, 96] on input "33034" at bounding box center [305, 93] width 482 height 22
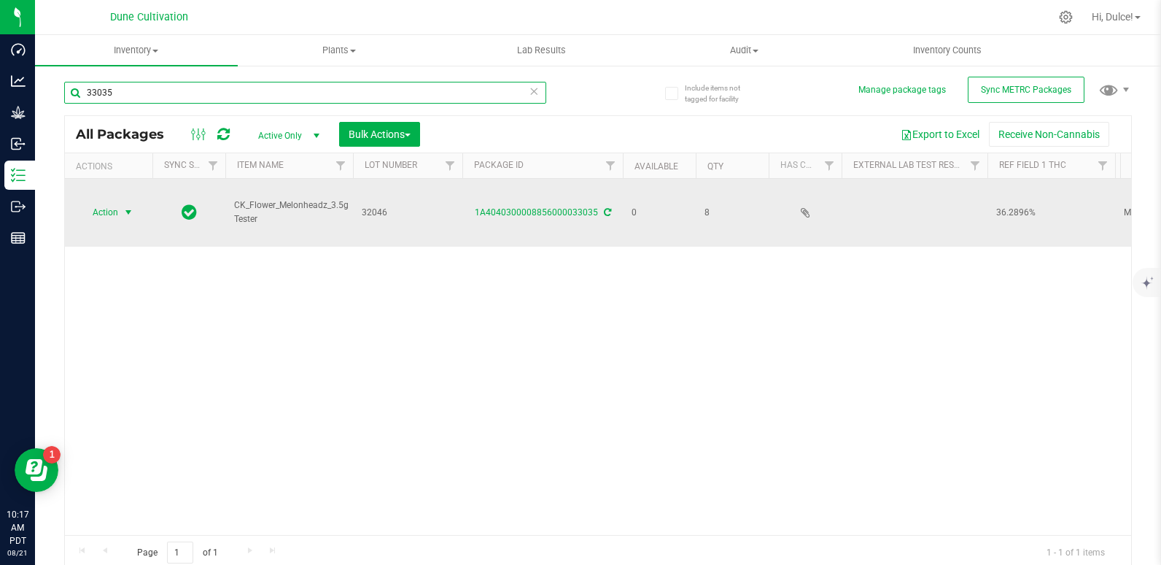
type input "33035"
click at [124, 206] on span "select" at bounding box center [129, 212] width 12 height 12
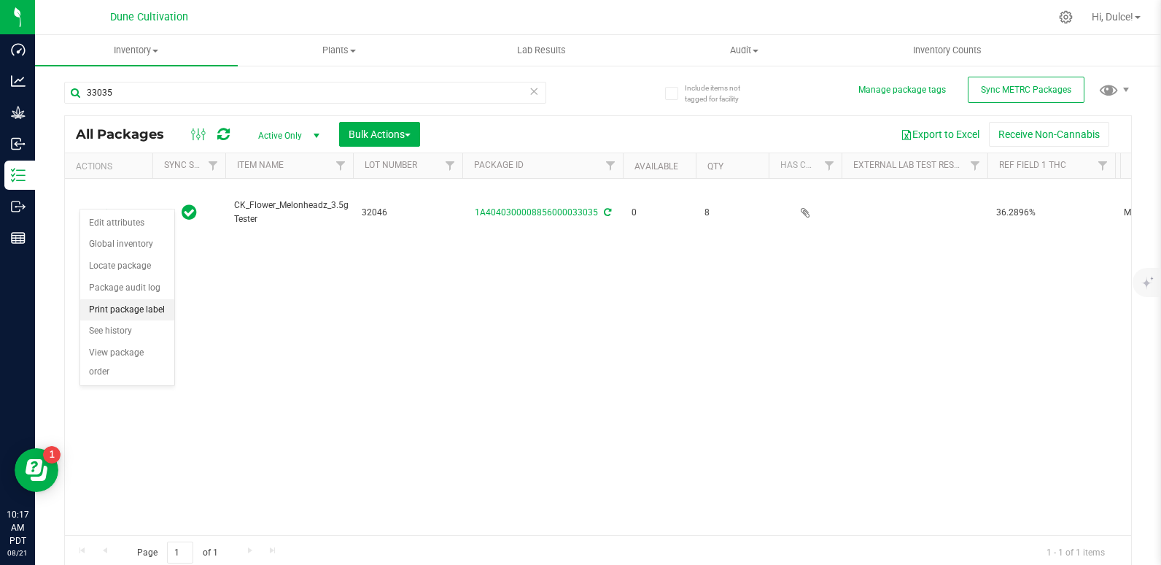
click at [122, 306] on li "Print package label" at bounding box center [127, 310] width 94 height 22
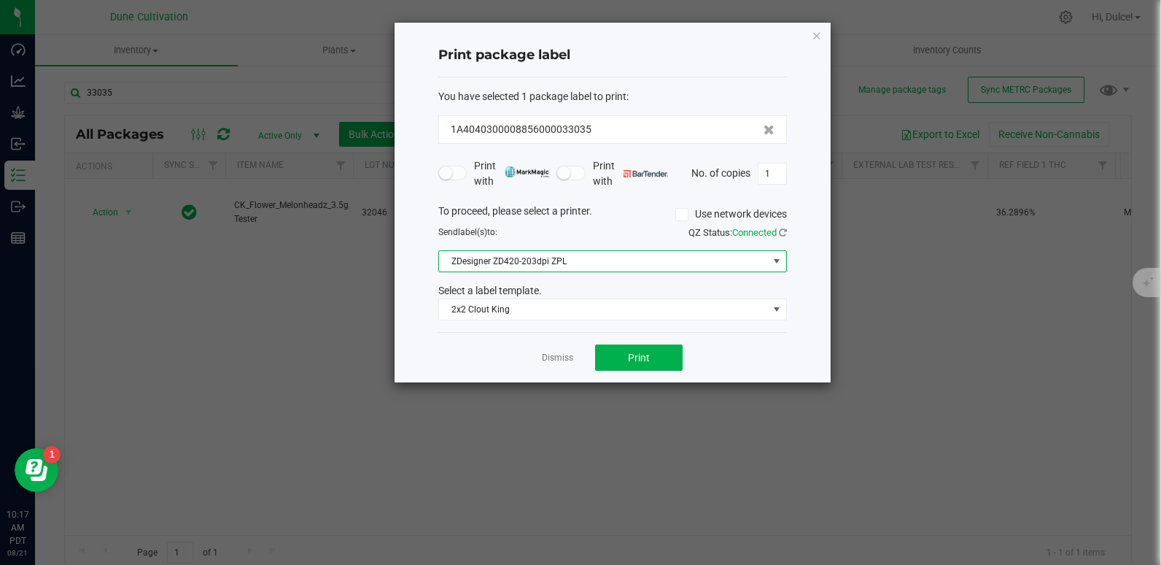
click at [771, 263] on span at bounding box center [777, 261] width 12 height 12
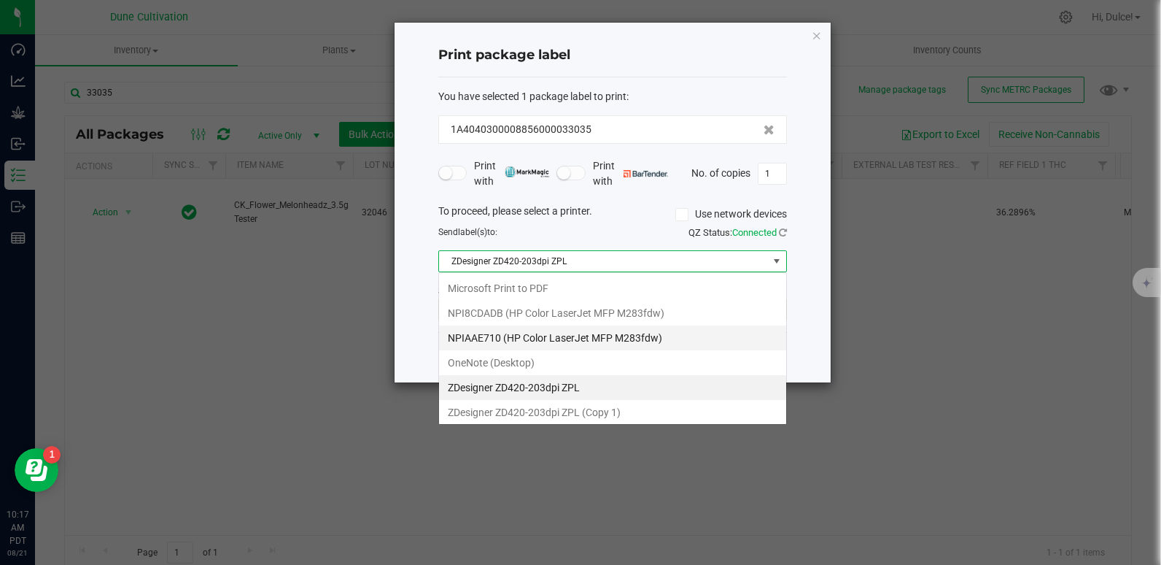
scroll to position [22, 349]
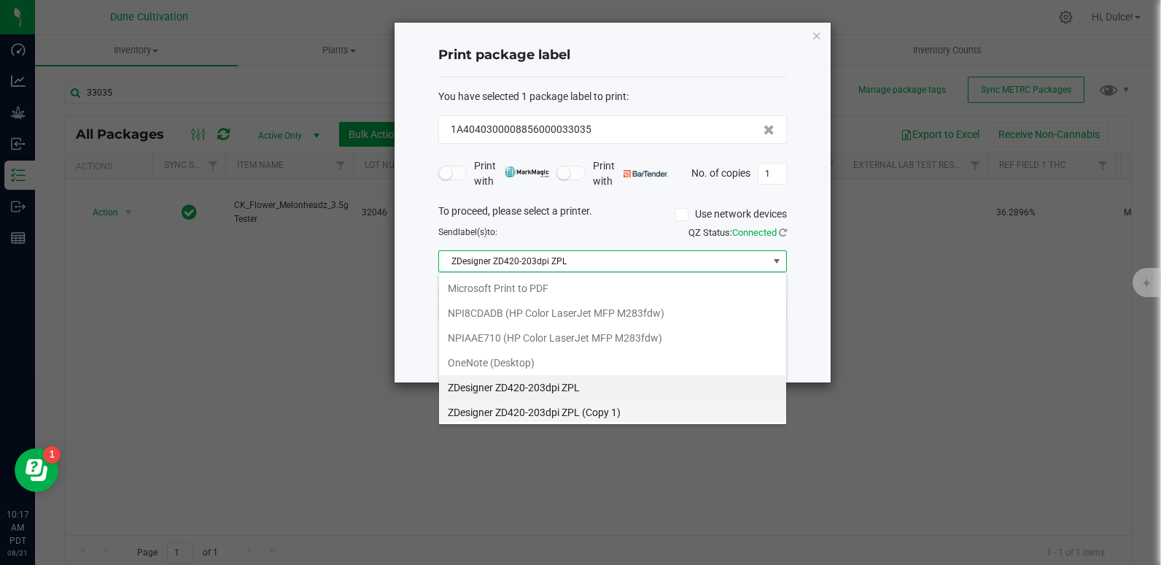
click at [566, 417] on 1\) "ZDesigner ZD420-203dpi ZPL (Copy 1)" at bounding box center [612, 412] width 347 height 25
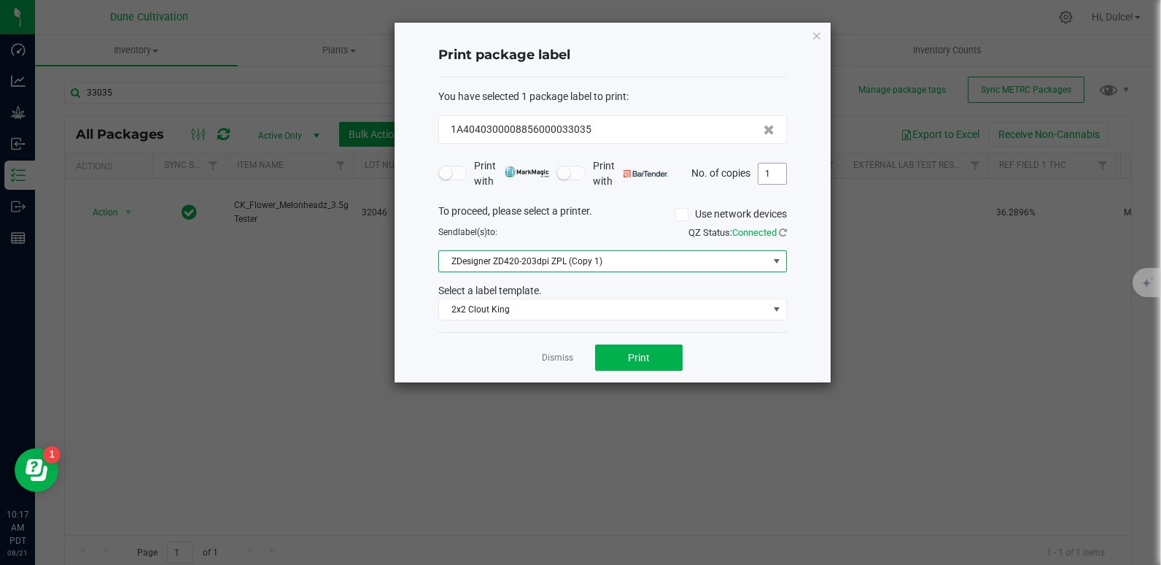
click at [786, 169] on input "1" at bounding box center [773, 173] width 28 height 20
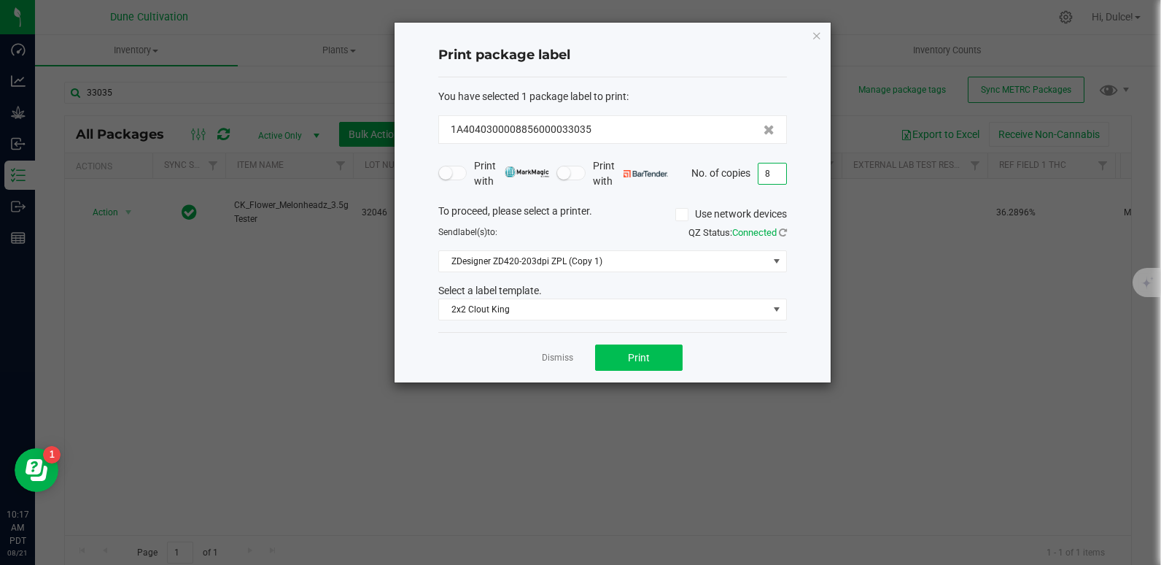
type input "8"
click at [636, 352] on span "Print" at bounding box center [639, 358] width 22 height 12
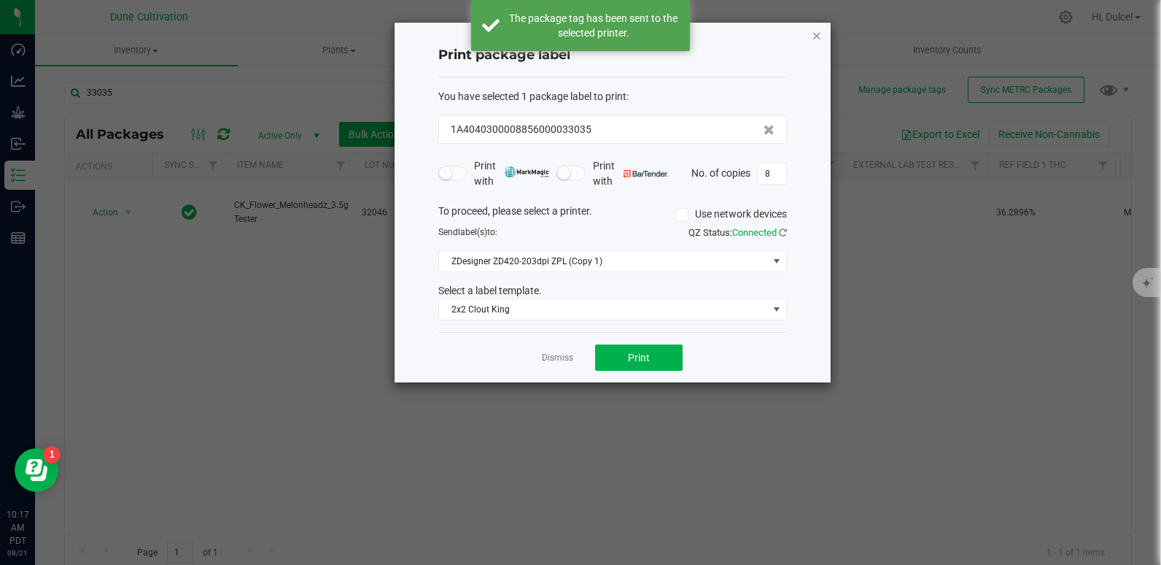
click at [817, 34] on icon "button" at bounding box center [817, 35] width 10 height 18
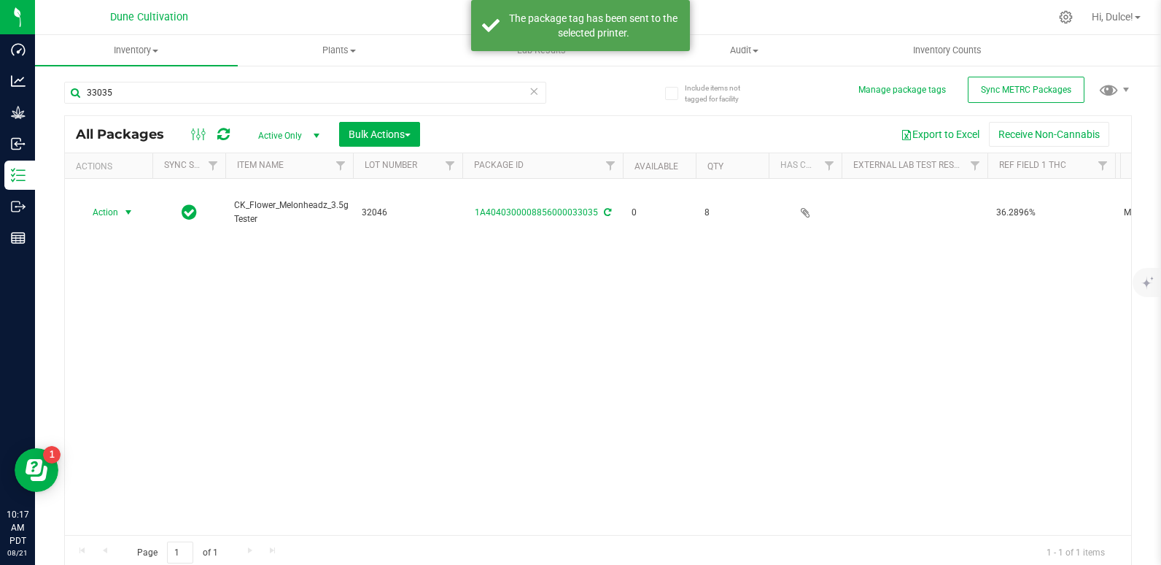
click at [730, 279] on div "Action Action Edit attributes Global inventory Locate package Package audit log…" at bounding box center [598, 357] width 1066 height 356
